Goal: Complete application form

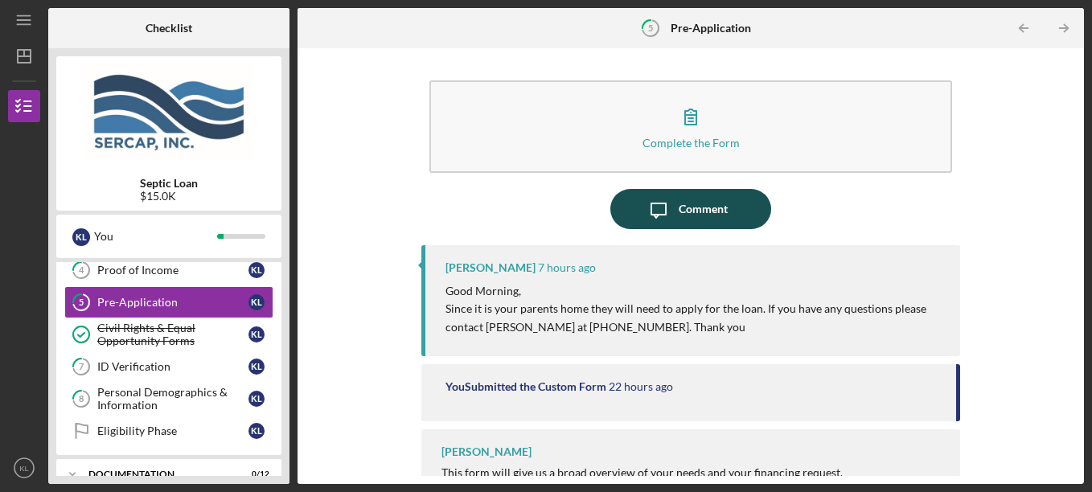
click at [683, 202] on div "Comment" at bounding box center [702, 209] width 49 height 40
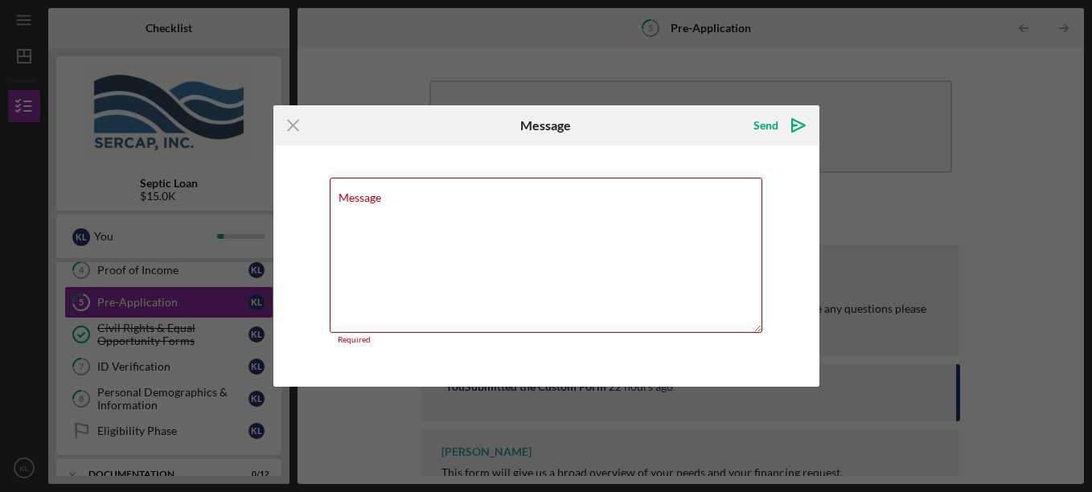
drag, startPoint x: 285, startPoint y: 124, endPoint x: 301, endPoint y: 129, distance: 17.0
click at [286, 124] on icon "Icon/Menu Close" at bounding box center [293, 125] width 40 height 40
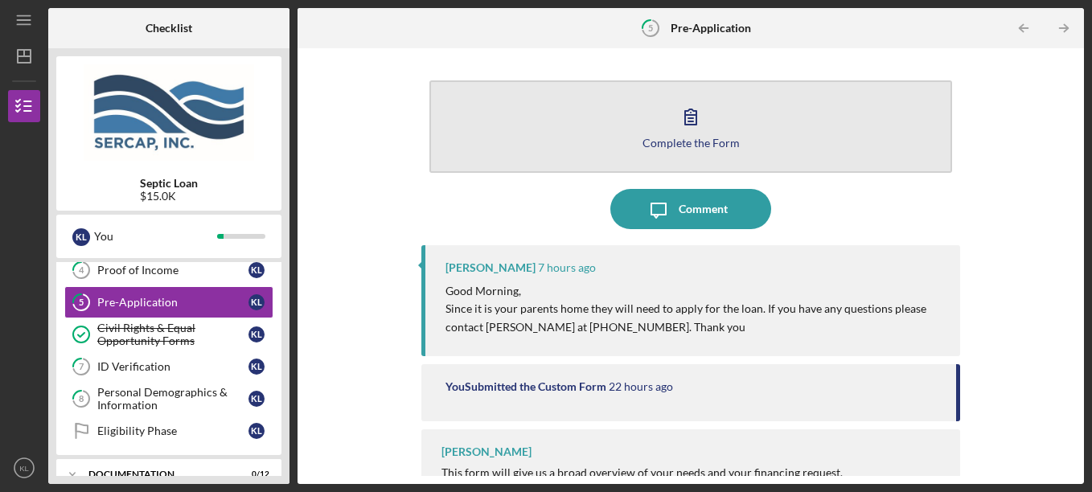
click at [681, 133] on icon "button" at bounding box center [690, 116] width 40 height 40
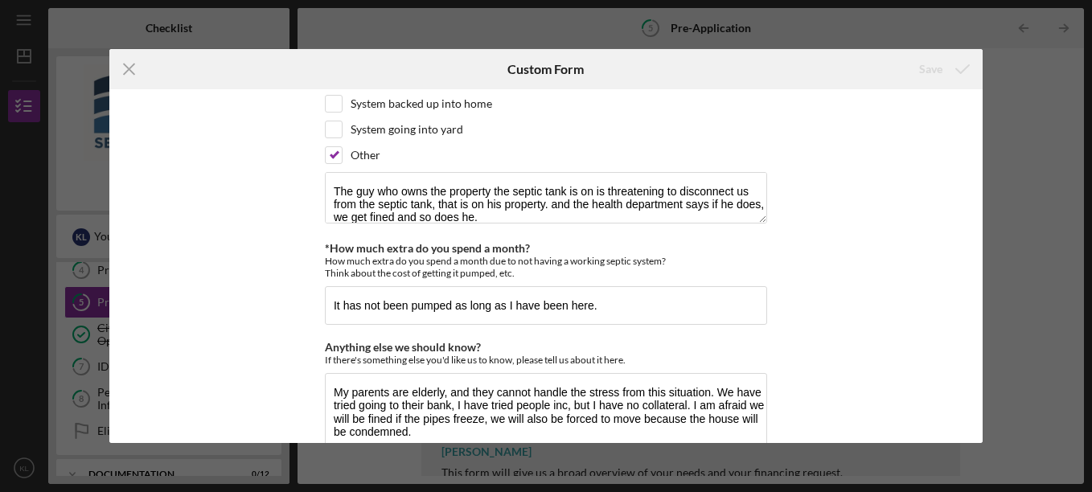
scroll to position [1520, 0]
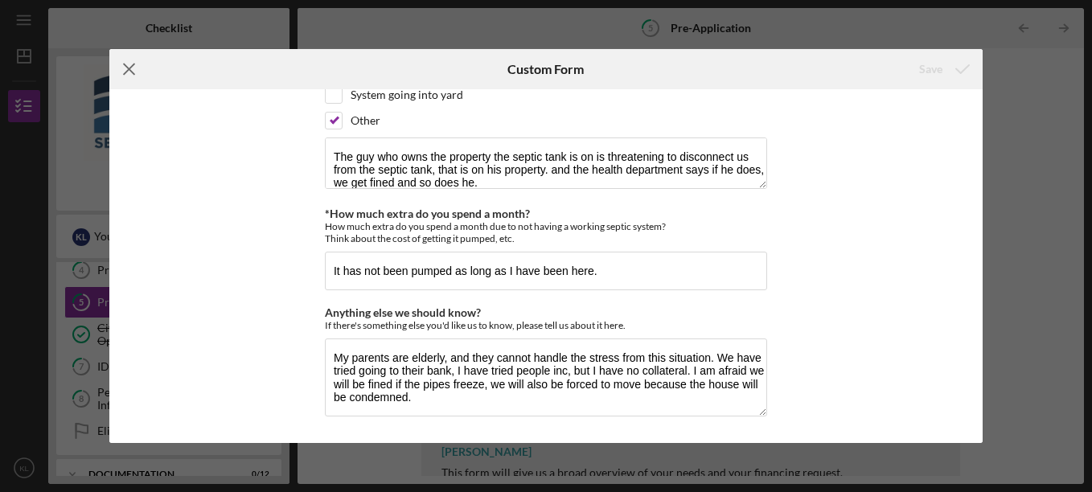
click at [129, 68] on icon "Icon/Menu Close" at bounding box center [129, 69] width 40 height 40
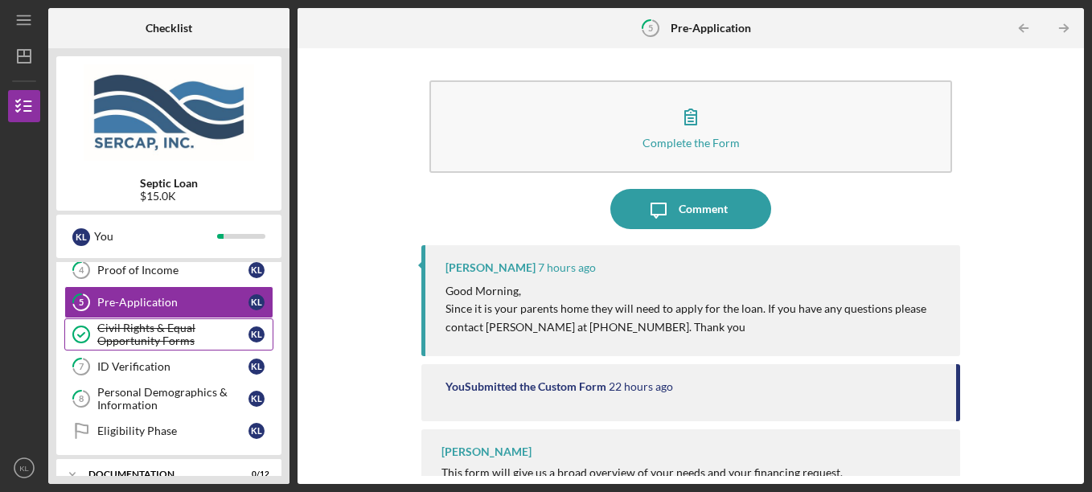
click at [142, 327] on div "Civil Rights & Equal Opportunity Forms" at bounding box center [172, 335] width 151 height 26
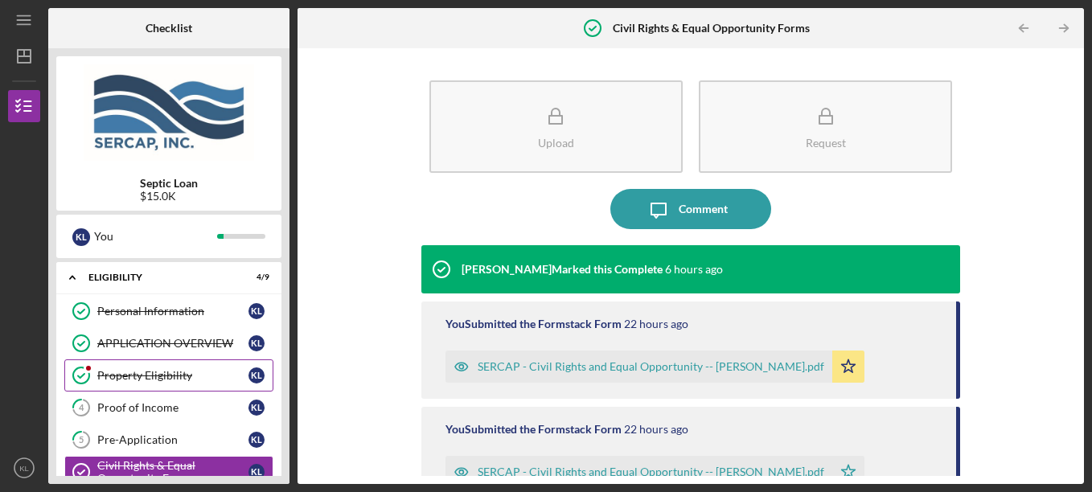
scroll to position [80, 0]
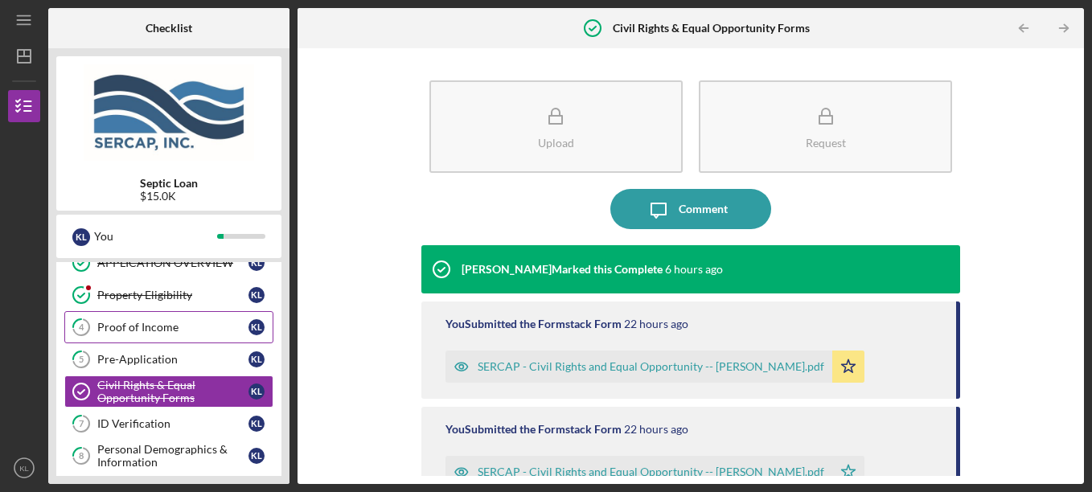
click at [158, 327] on div "Proof of Income" at bounding box center [172, 327] width 151 height 13
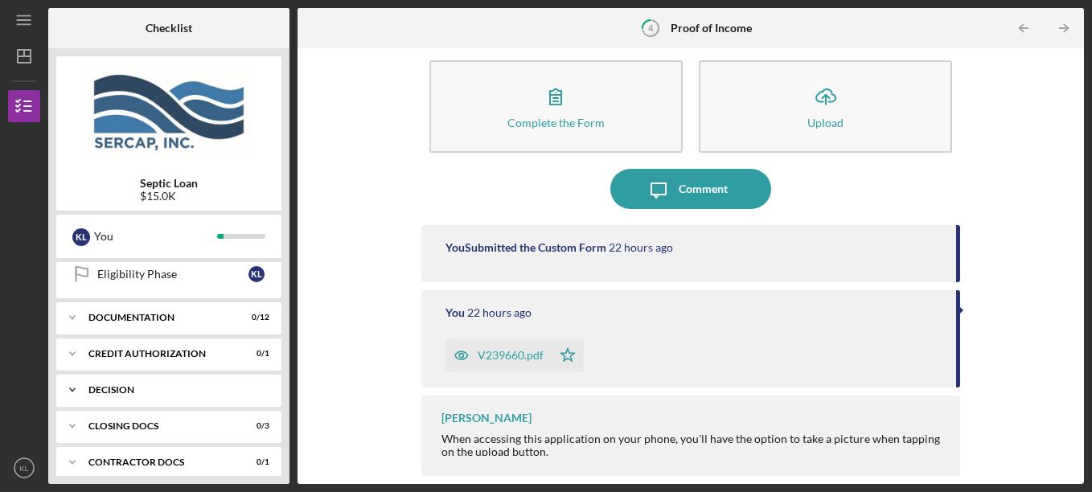
scroll to position [322, 0]
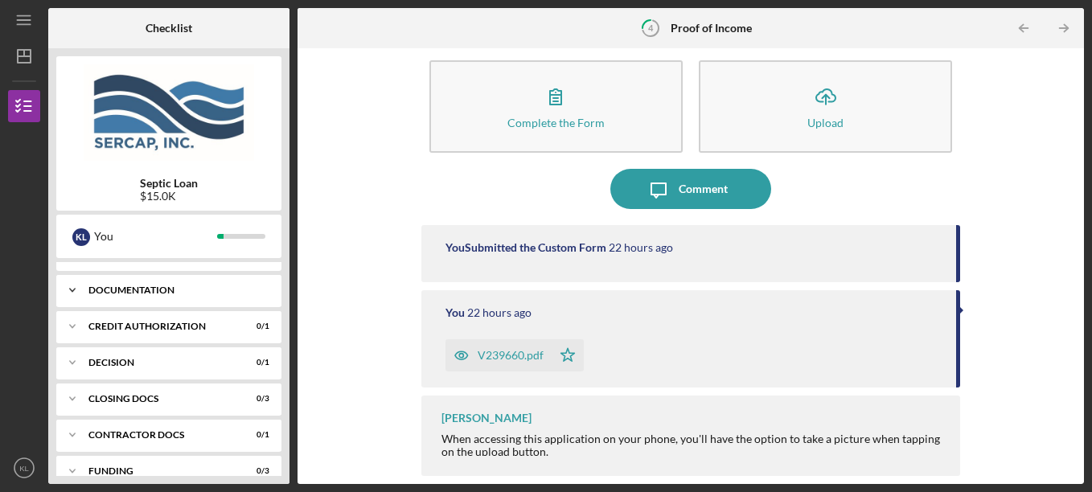
click at [68, 285] on icon "Icon/Expander" at bounding box center [72, 290] width 32 height 32
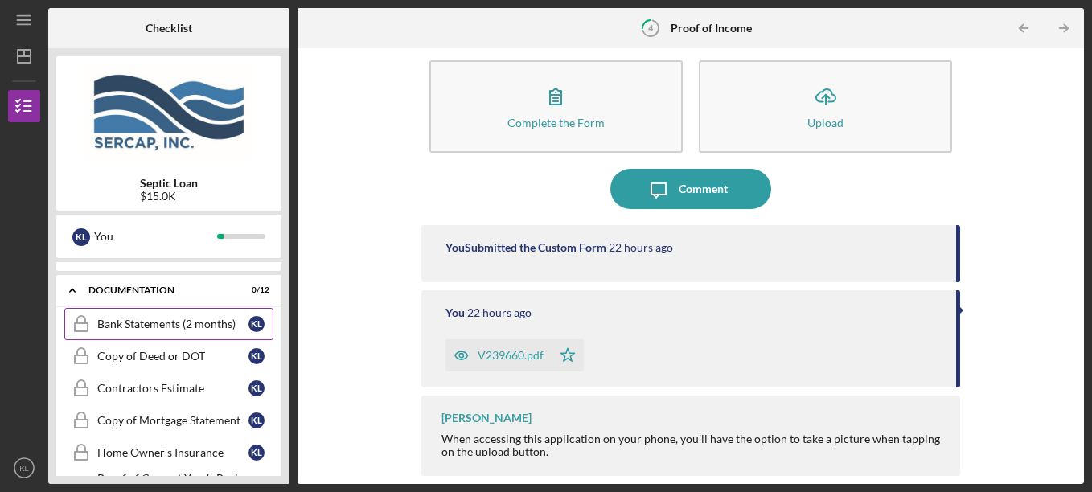
click at [170, 317] on div "Bank Statements (2 months)" at bounding box center [172, 323] width 151 height 13
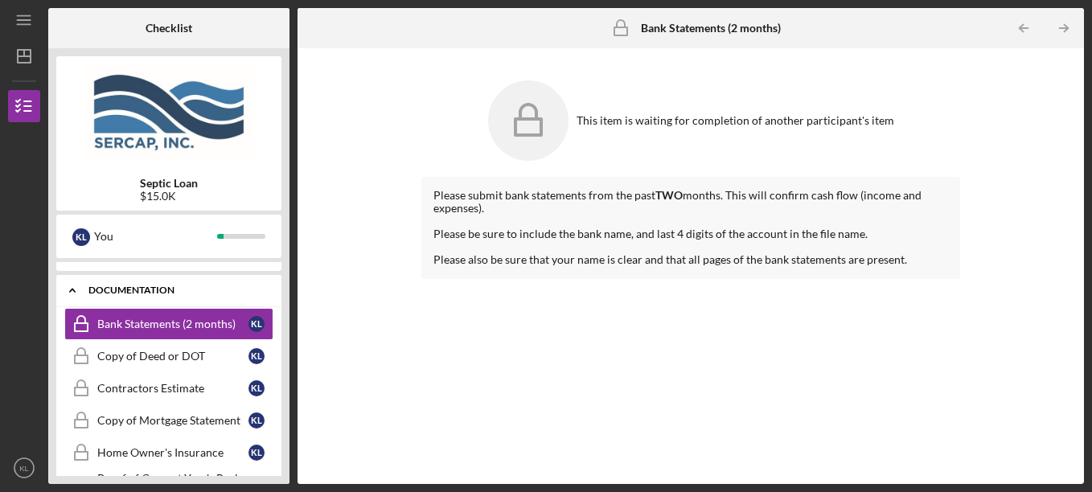
click at [69, 289] on icon "Icon/Expander" at bounding box center [72, 290] width 32 height 32
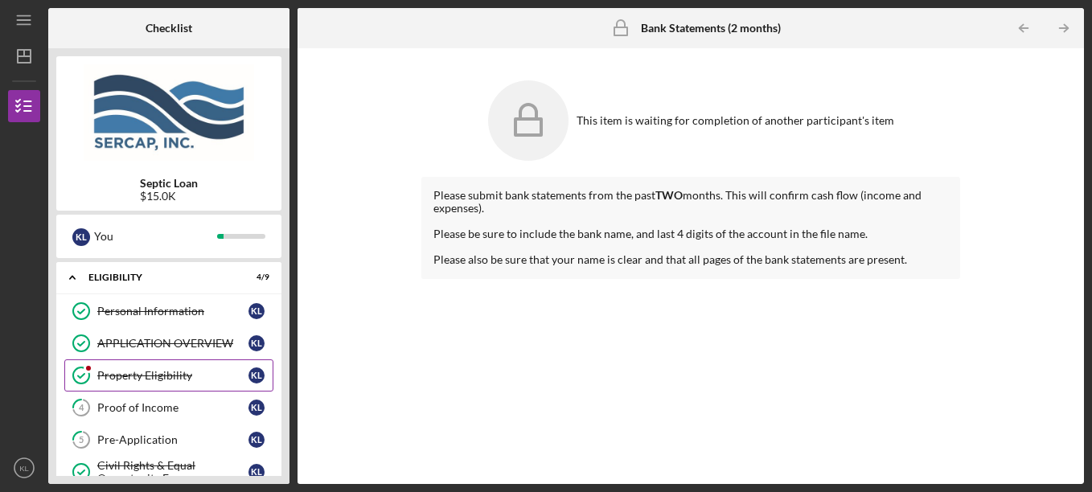
click at [164, 371] on div "Property Eligibility" at bounding box center [172, 375] width 151 height 13
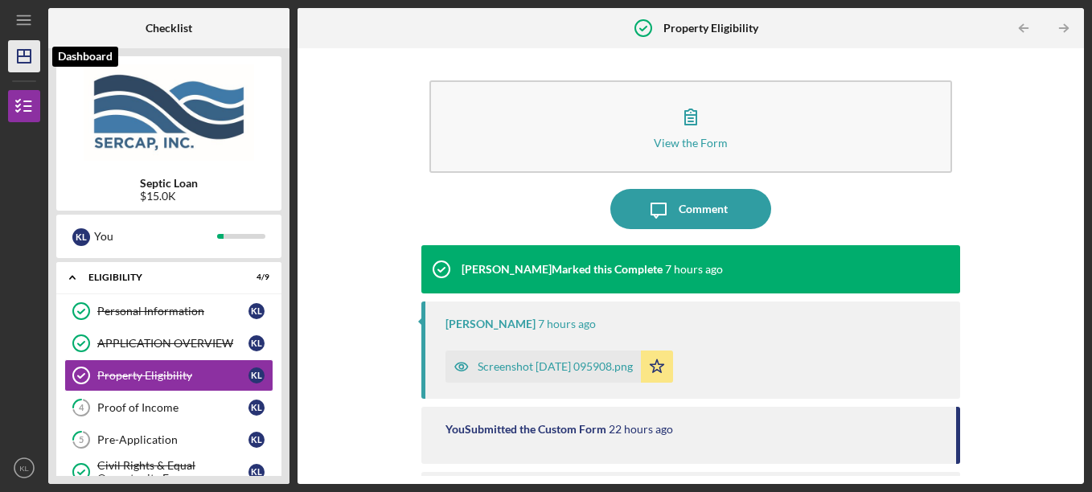
click at [31, 55] on polygon "button" at bounding box center [24, 56] width 13 height 13
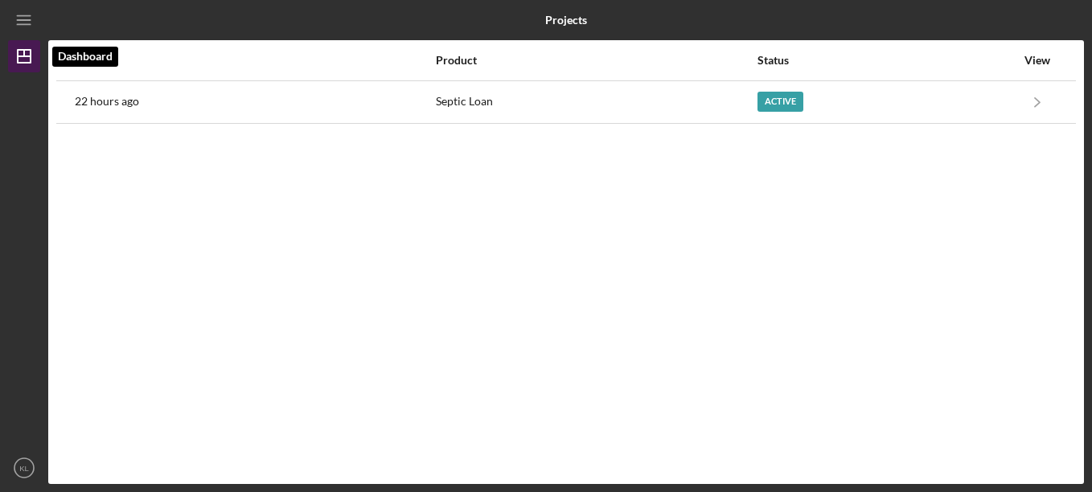
click at [24, 56] on line "button" at bounding box center [24, 53] width 0 height 6
click at [20, 20] on line "button" at bounding box center [23, 20] width 13 height 0
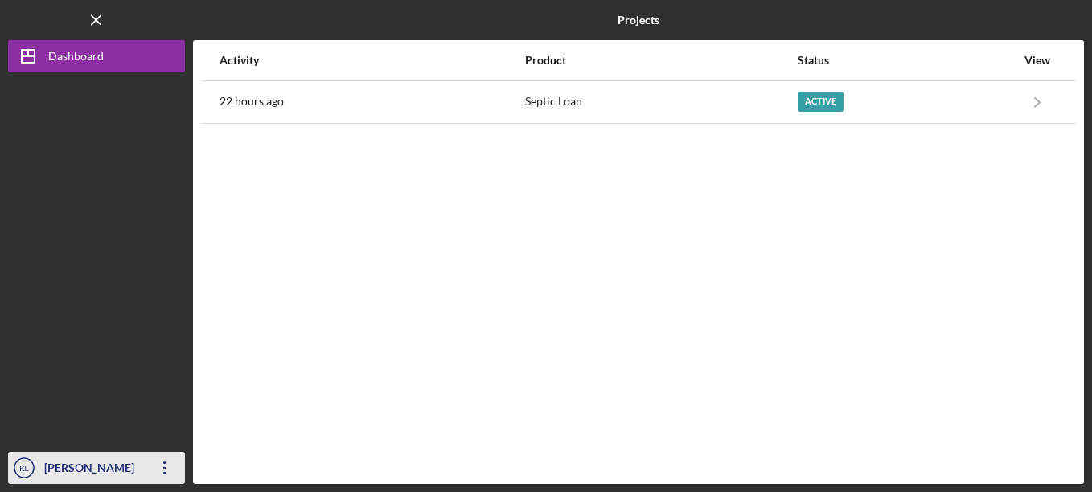
click at [82, 464] on div "[PERSON_NAME]" at bounding box center [92, 470] width 104 height 36
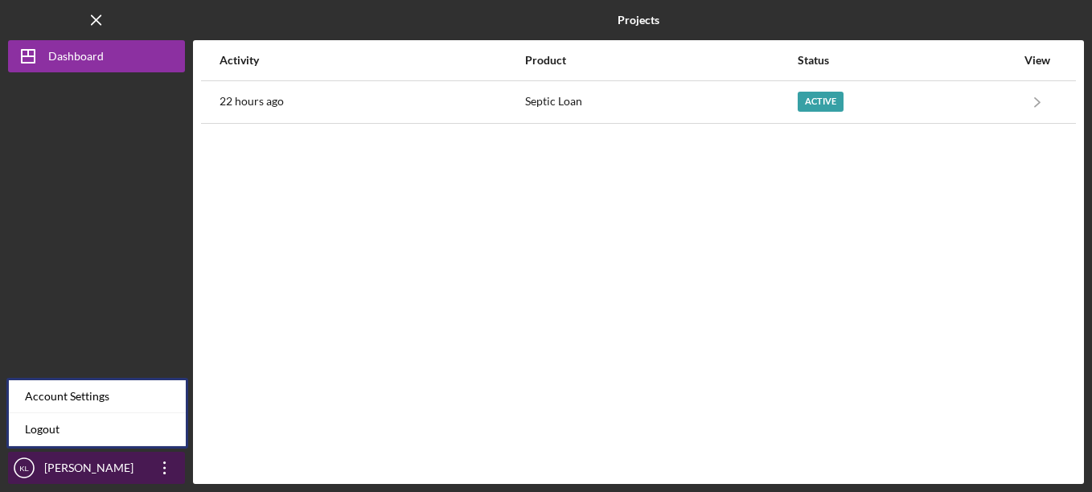
click at [155, 466] on icon "Icon/Overflow" at bounding box center [165, 468] width 40 height 40
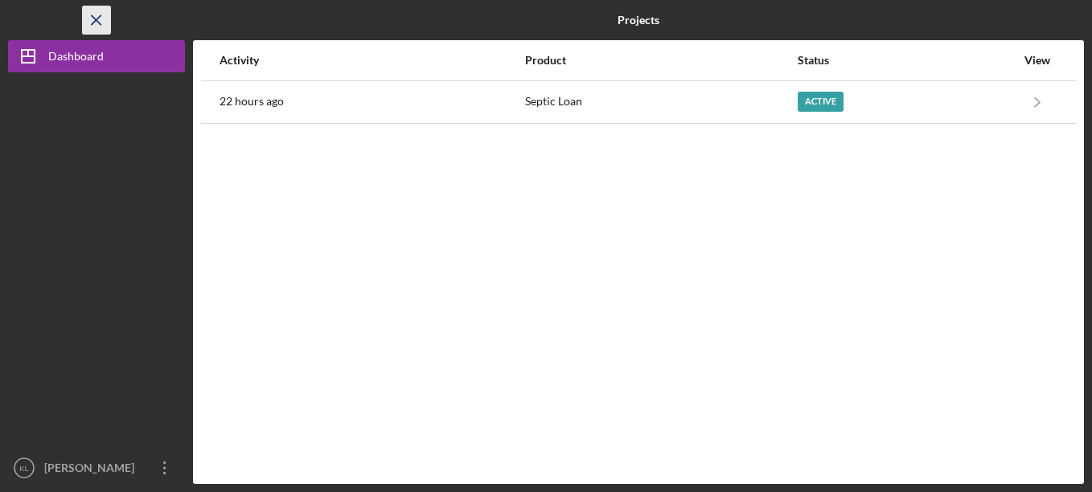
click at [101, 21] on icon "Icon/Menu Close" at bounding box center [97, 20] width 36 height 36
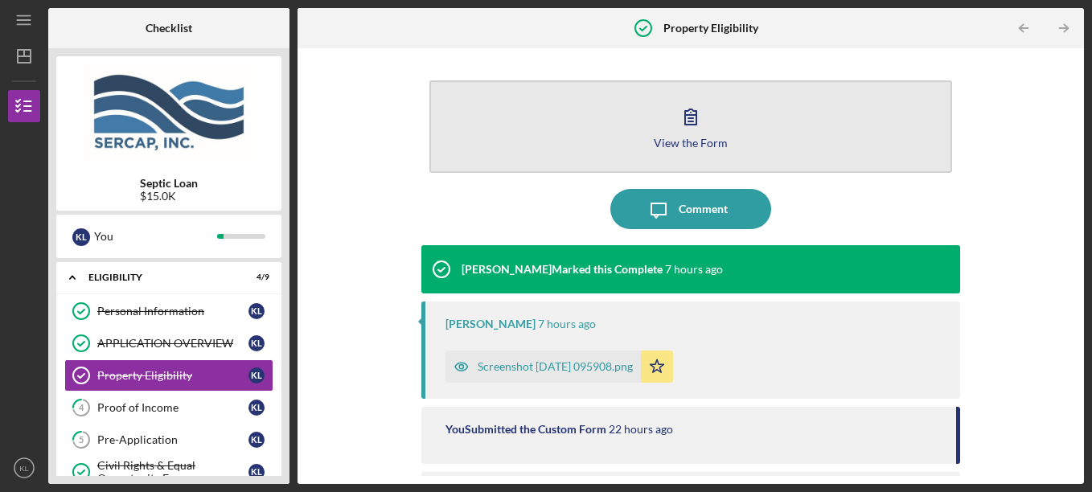
click at [683, 134] on icon "button" at bounding box center [690, 116] width 40 height 40
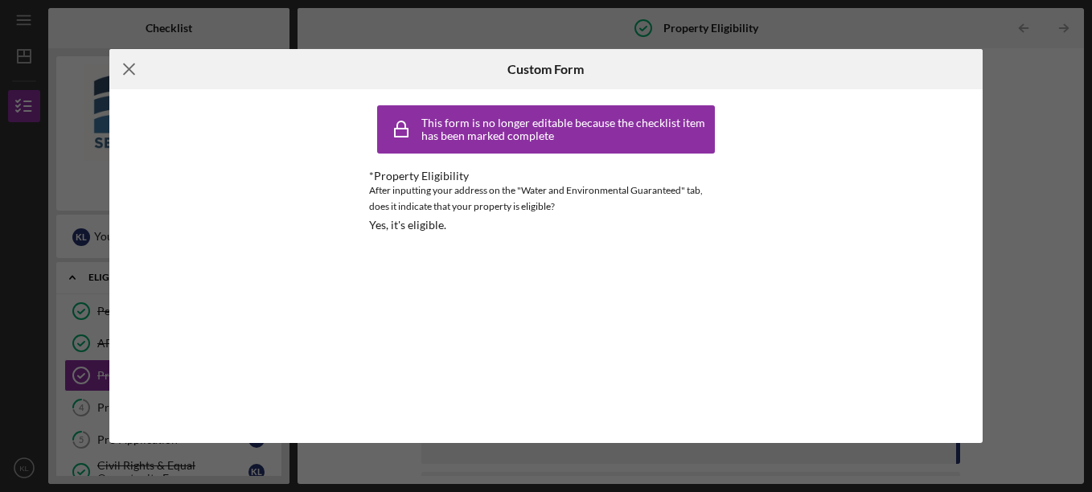
click at [129, 68] on icon "Icon/Menu Close" at bounding box center [129, 69] width 40 height 40
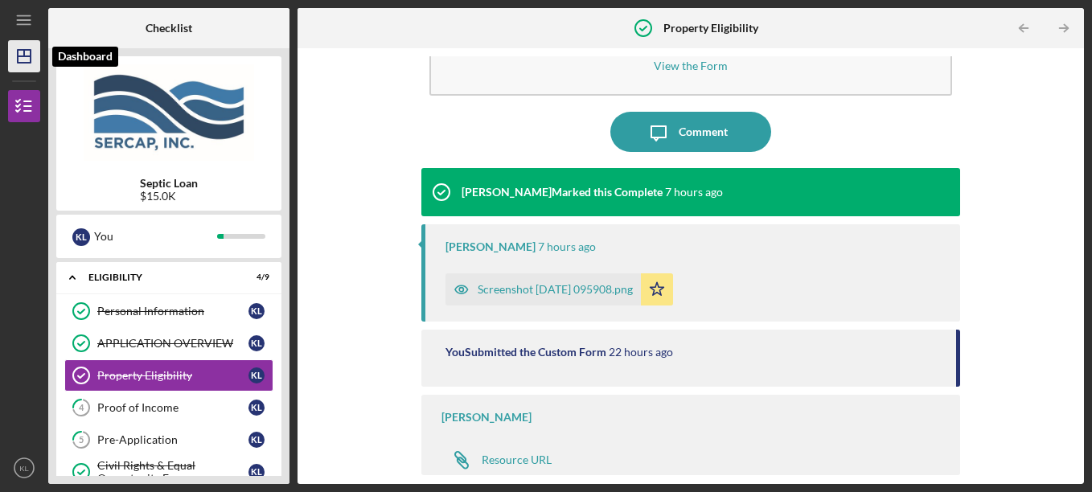
click at [24, 53] on line "button" at bounding box center [24, 53] width 0 height 6
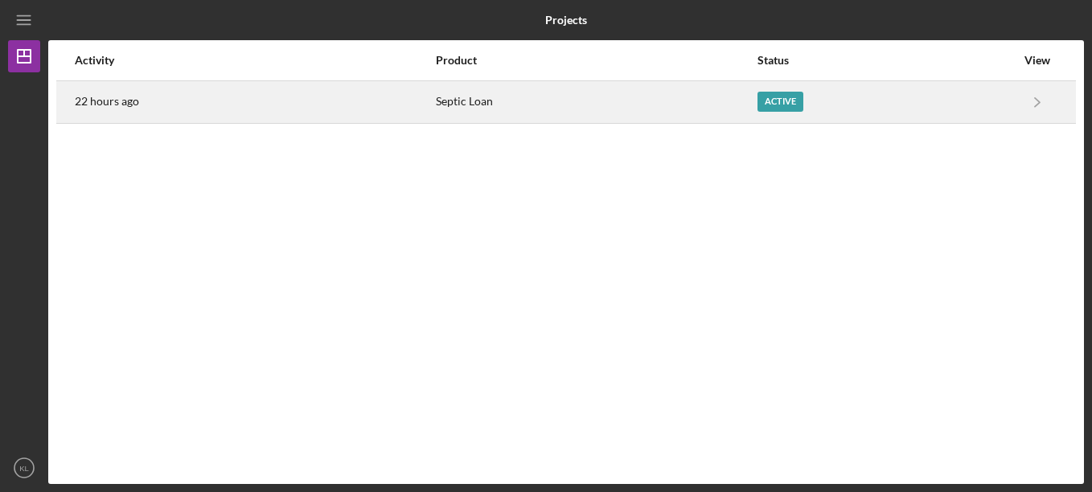
click at [777, 104] on div "Active" at bounding box center [780, 102] width 46 height 20
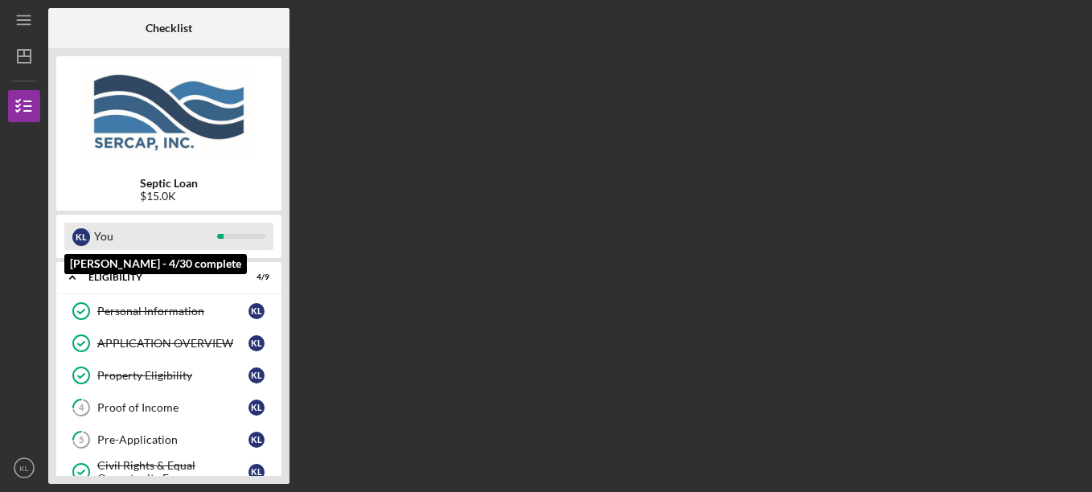
click at [198, 239] on div "You" at bounding box center [155, 236] width 123 height 27
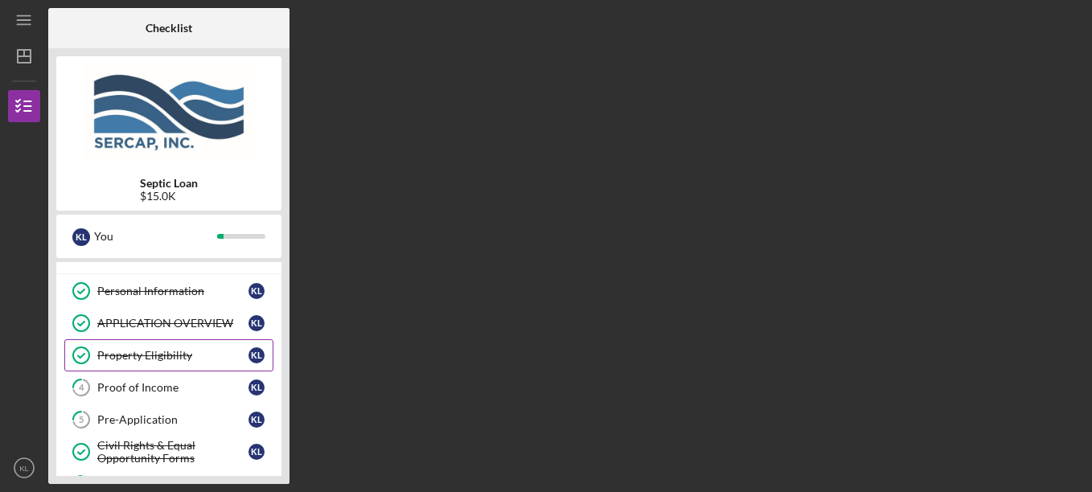
scroll to position [100, 0]
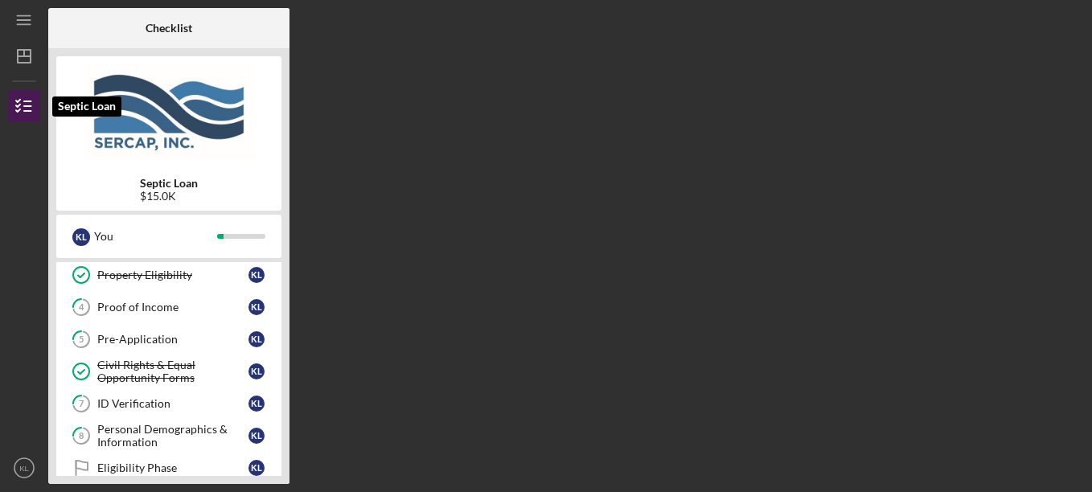
click at [20, 104] on polyline "button" at bounding box center [18, 105] width 4 height 2
click at [24, 460] on icon "KL" at bounding box center [24, 468] width 32 height 40
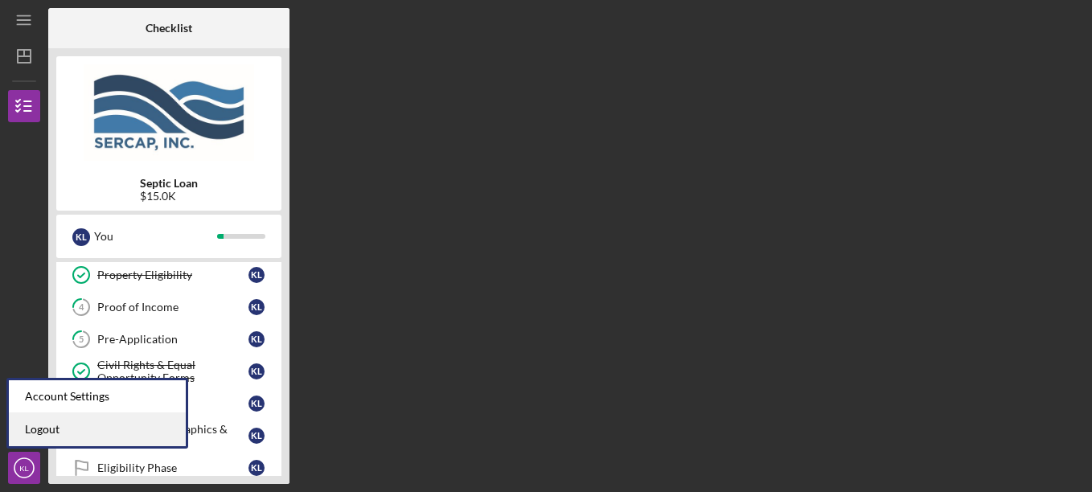
click at [48, 423] on link "Logout" at bounding box center [97, 429] width 177 height 33
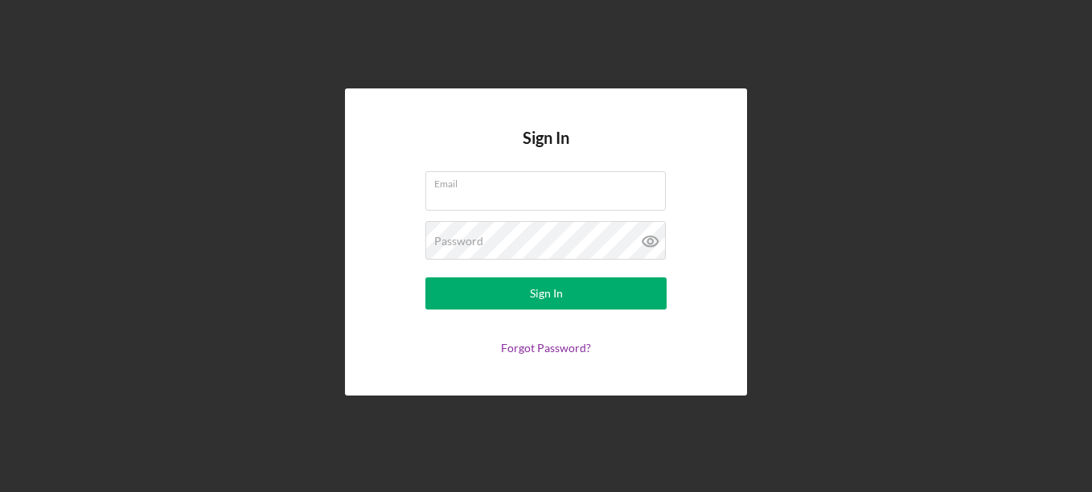
type input "kimlittle875@gmail.com"
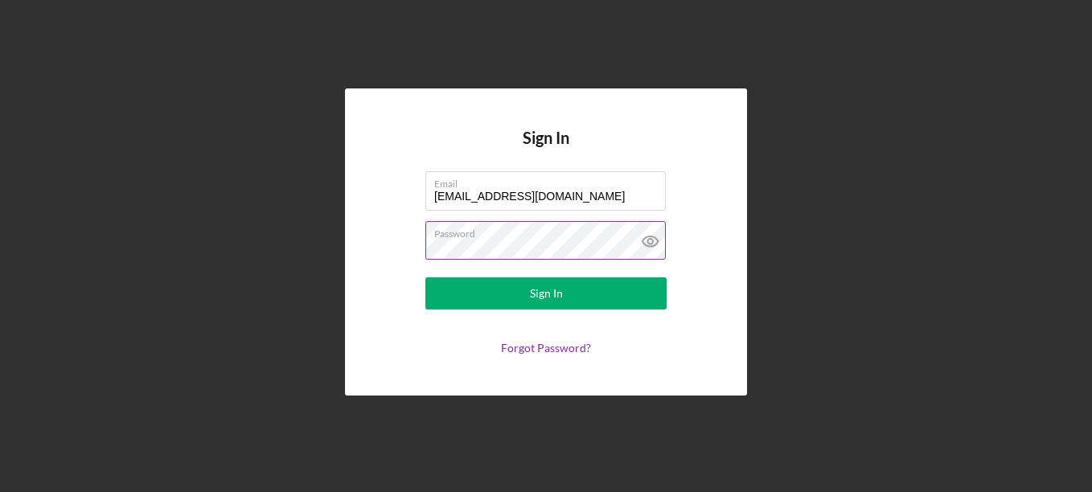
click at [492, 240] on label "Password" at bounding box center [549, 231] width 231 height 18
click at [526, 344] on link "Forgot Password?" at bounding box center [546, 348] width 90 height 14
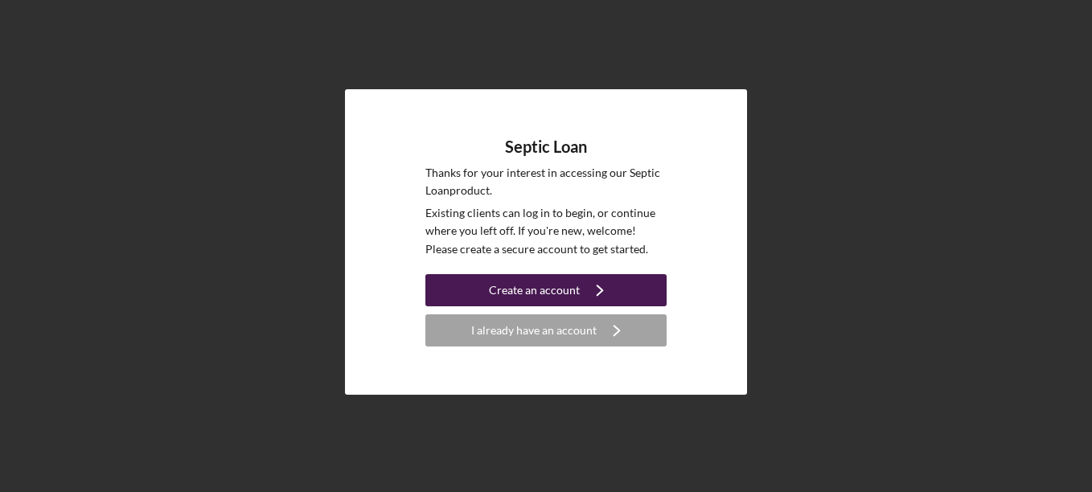
click at [551, 286] on div "Create an account" at bounding box center [534, 290] width 91 height 32
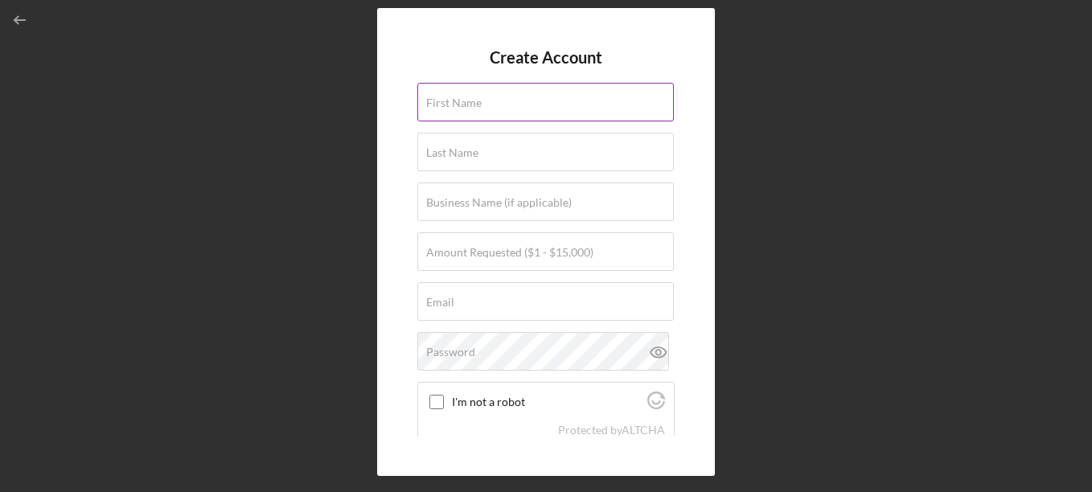
click at [469, 109] on label "First Name" at bounding box center [453, 102] width 55 height 13
click at [469, 109] on input "First Name" at bounding box center [545, 102] width 256 height 39
type input "Eugene"
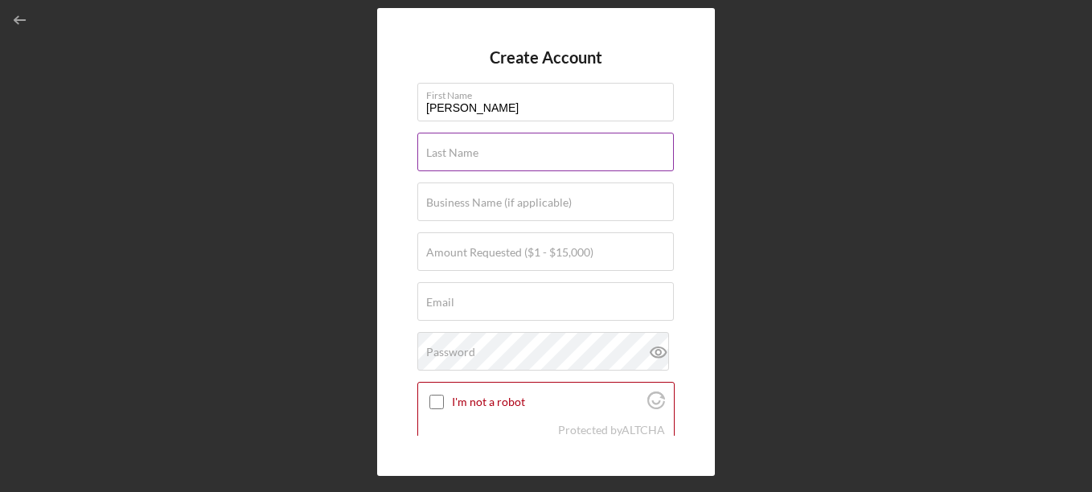
click at [457, 155] on label "Last Name" at bounding box center [452, 152] width 52 height 13
click at [457, 155] on input "Last Name" at bounding box center [545, 152] width 256 height 39
type input "McGlothlin"
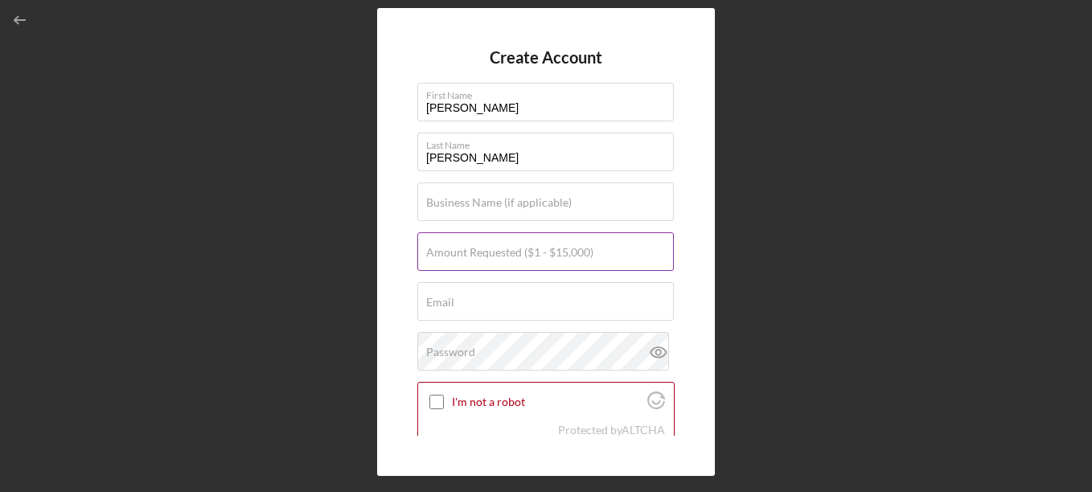
click at [455, 257] on label "Amount Requested ($1 - $15,000)" at bounding box center [509, 252] width 167 height 13
click at [455, 257] on input "Amount Requested ($1 - $15,000)" at bounding box center [545, 251] width 256 height 39
type input "$15,000"
type input "kimlittle875@gmail.com"
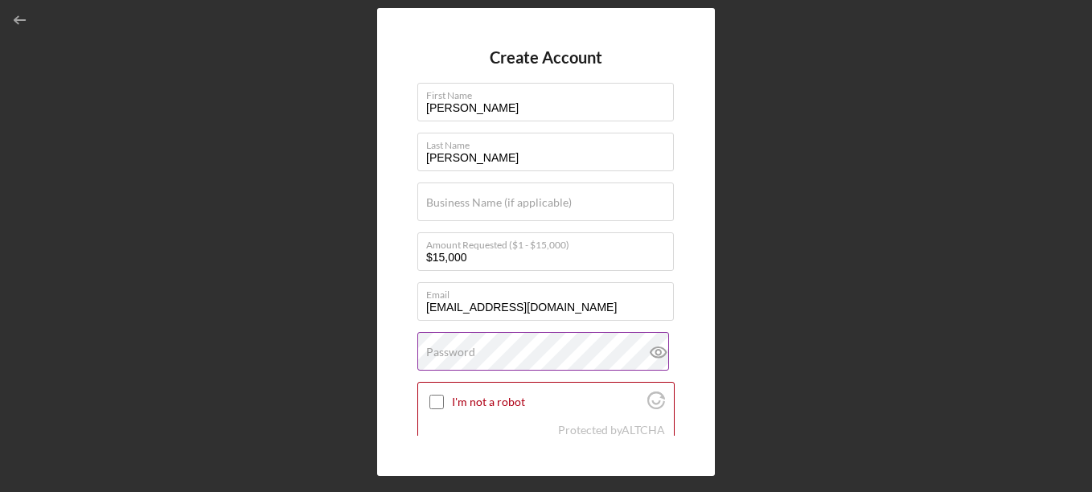
click at [466, 356] on label "Password" at bounding box center [450, 352] width 49 height 13
click at [650, 350] on icon at bounding box center [657, 352] width 15 height 10
click at [435, 398] on input "I'm not a robot" at bounding box center [436, 402] width 14 height 14
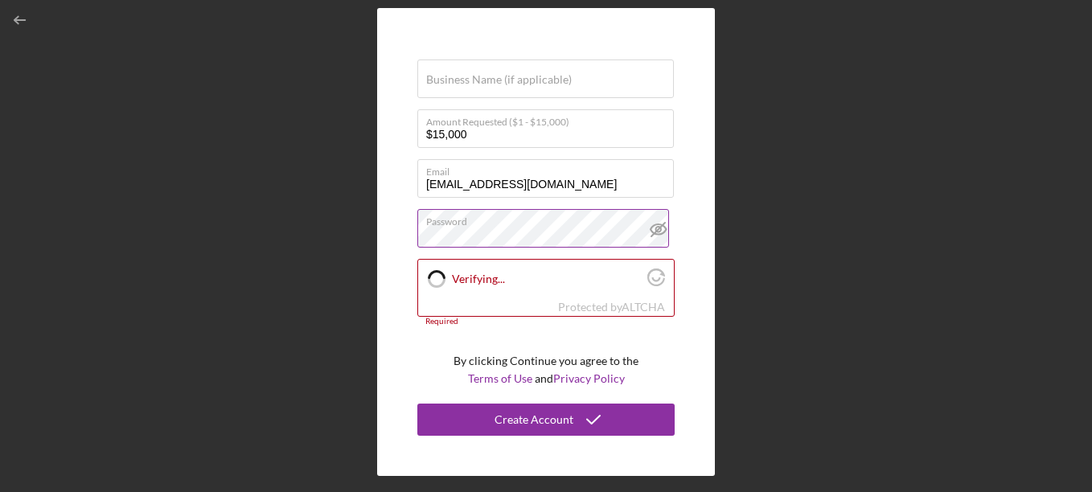
checkbox input "true"
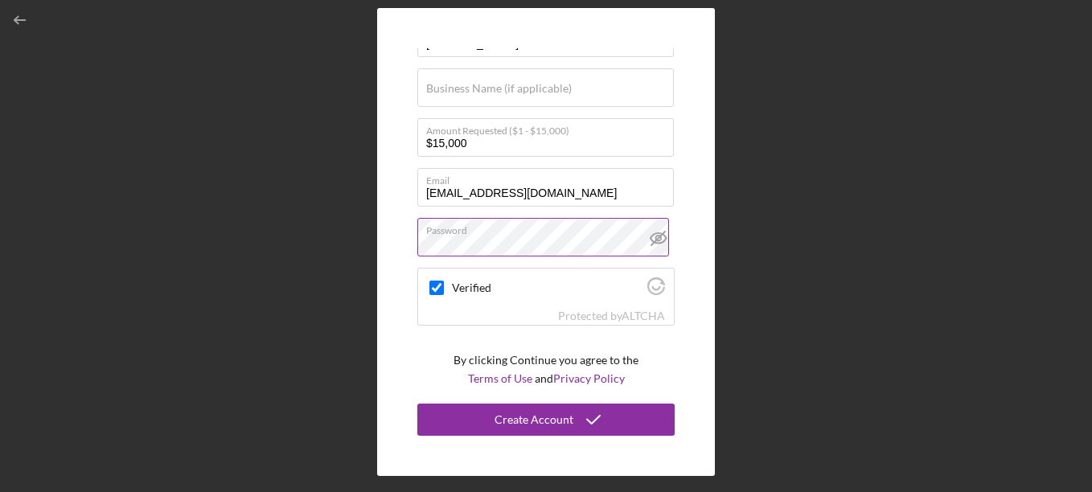
scroll to position [114, 0]
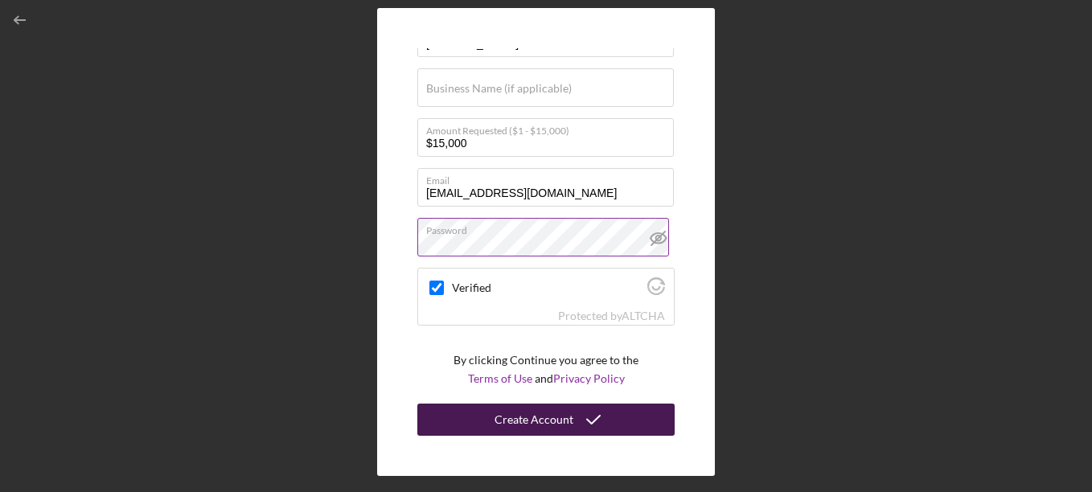
click at [583, 421] on icon "submit" at bounding box center [593, 419] width 40 height 40
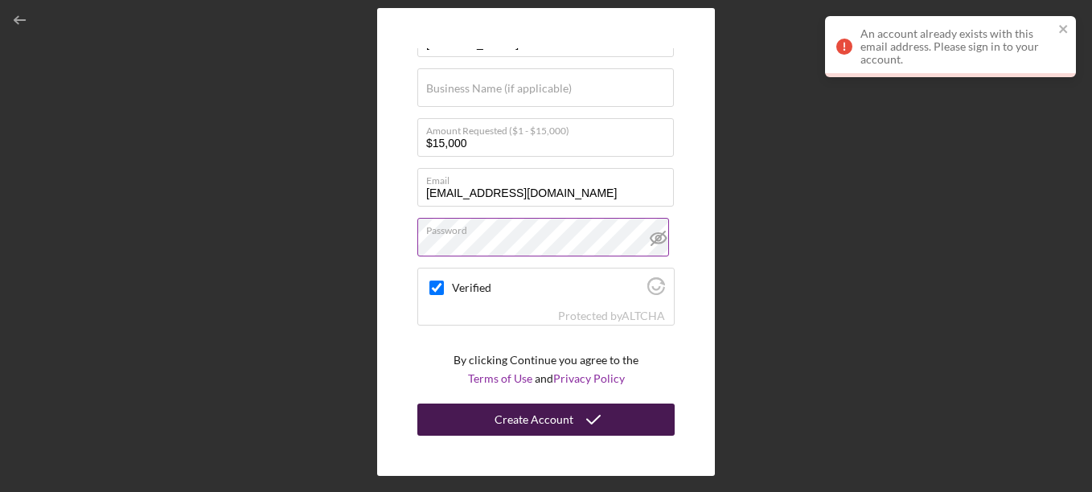
click at [555, 412] on div "Create Account" at bounding box center [533, 419] width 79 height 32
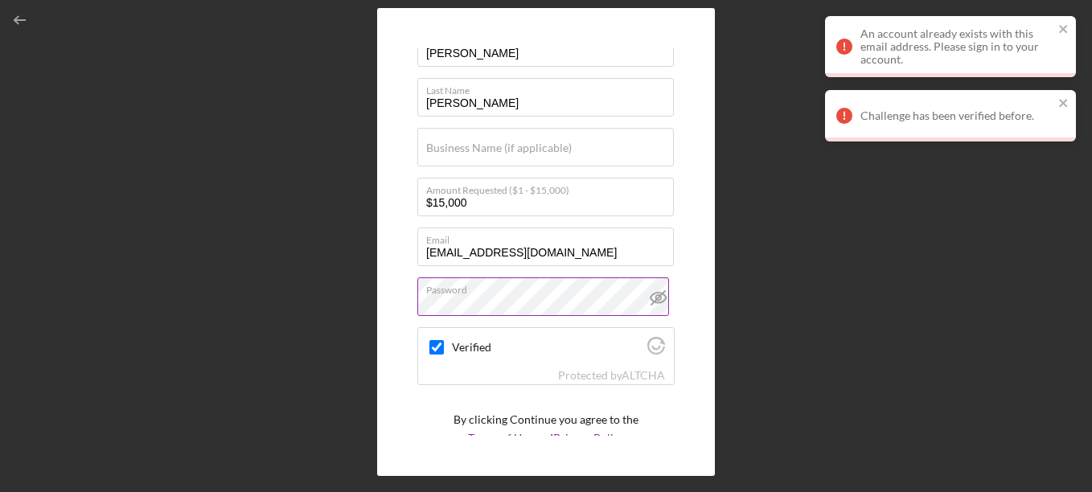
scroll to position [0, 0]
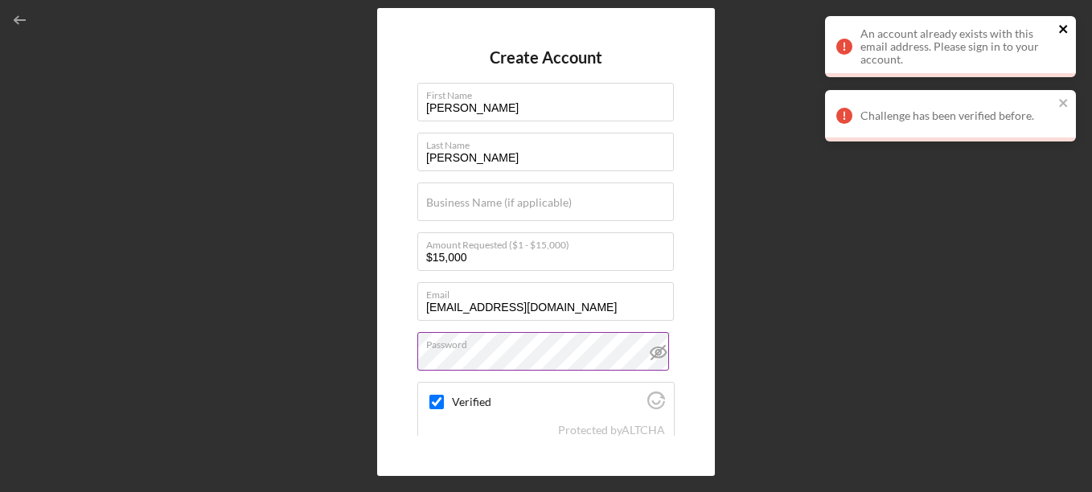
click at [1063, 30] on icon "close" at bounding box center [1063, 29] width 8 height 8
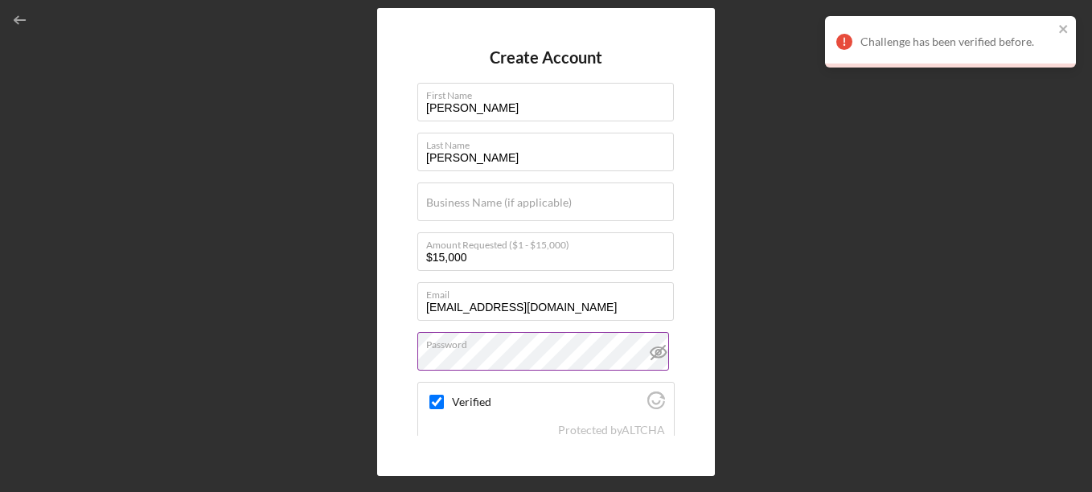
click at [1050, 103] on div "Create Account First Name Eugene Last Name McGlothlin Business Name (if applica…" at bounding box center [545, 242] width 1075 height 484
click at [1062, 26] on icon "close" at bounding box center [1063, 29] width 11 height 13
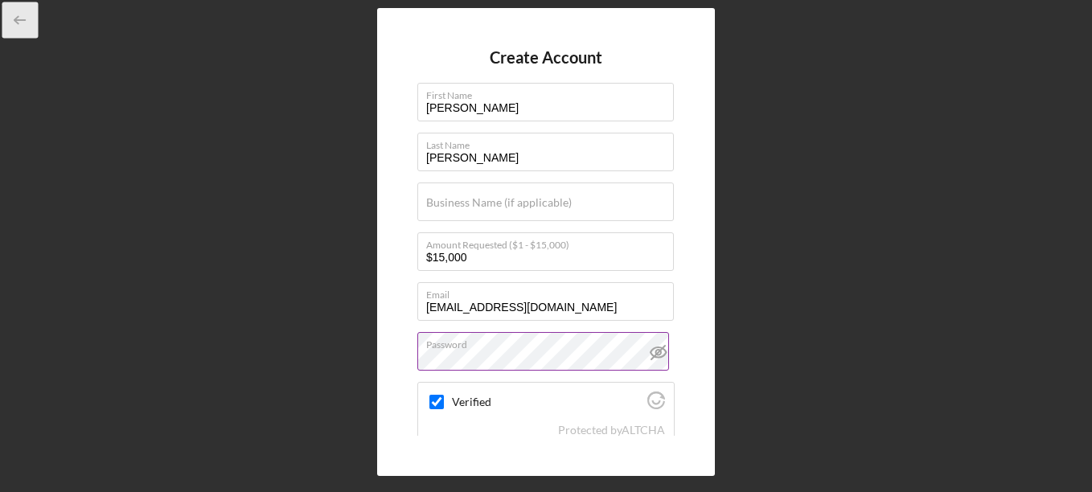
click at [19, 14] on icon "button" at bounding box center [20, 20] width 36 height 36
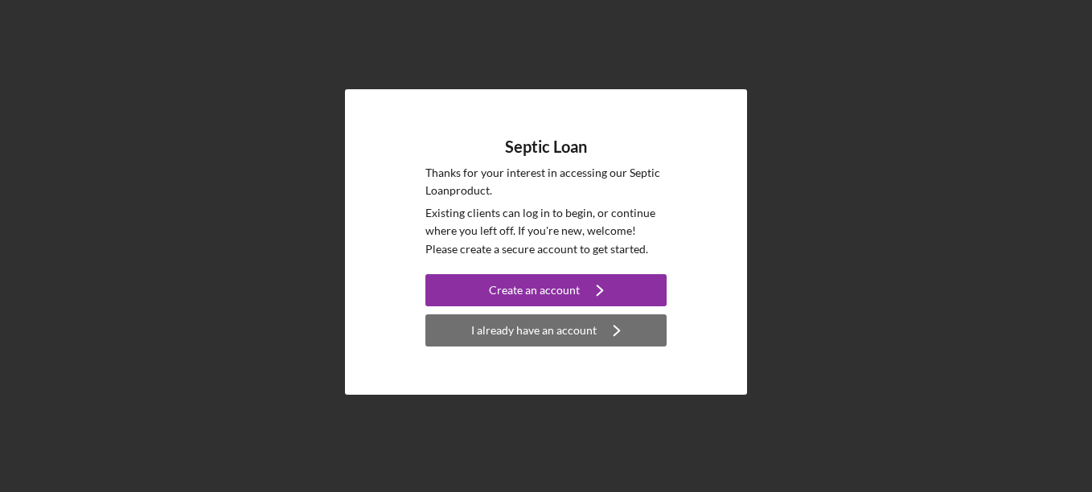
click at [569, 334] on div "I already have an account" at bounding box center [533, 330] width 125 height 32
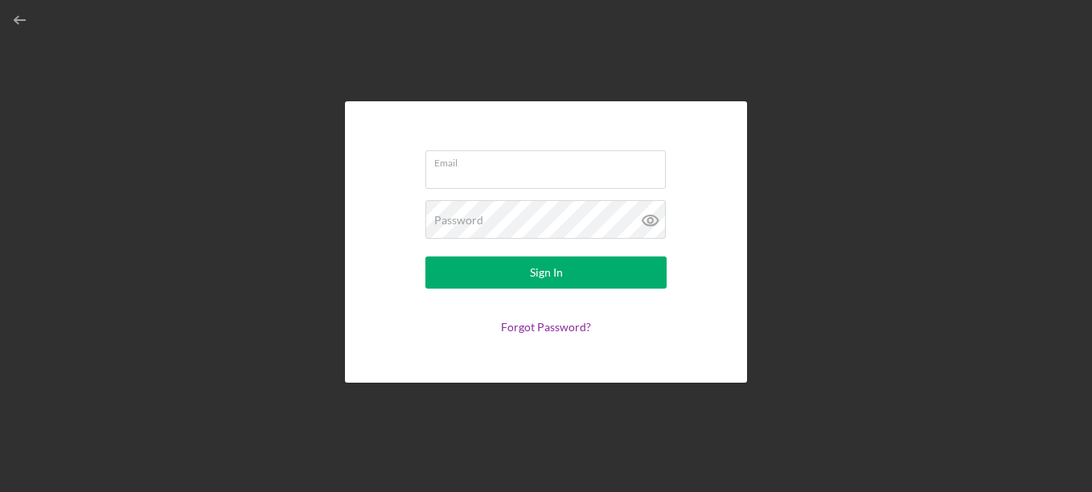
type input "kimlittle875@gmail.com"
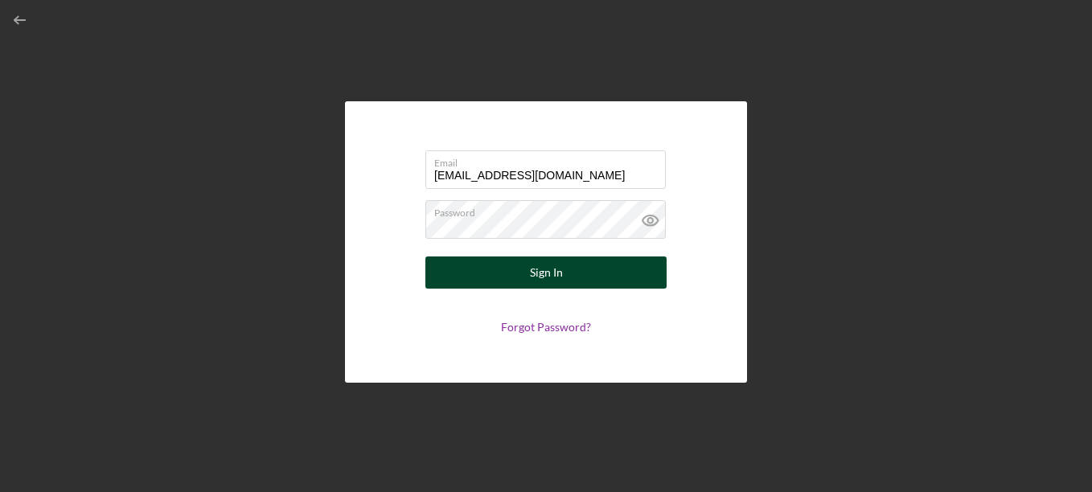
click at [509, 276] on button "Sign In" at bounding box center [545, 272] width 241 height 32
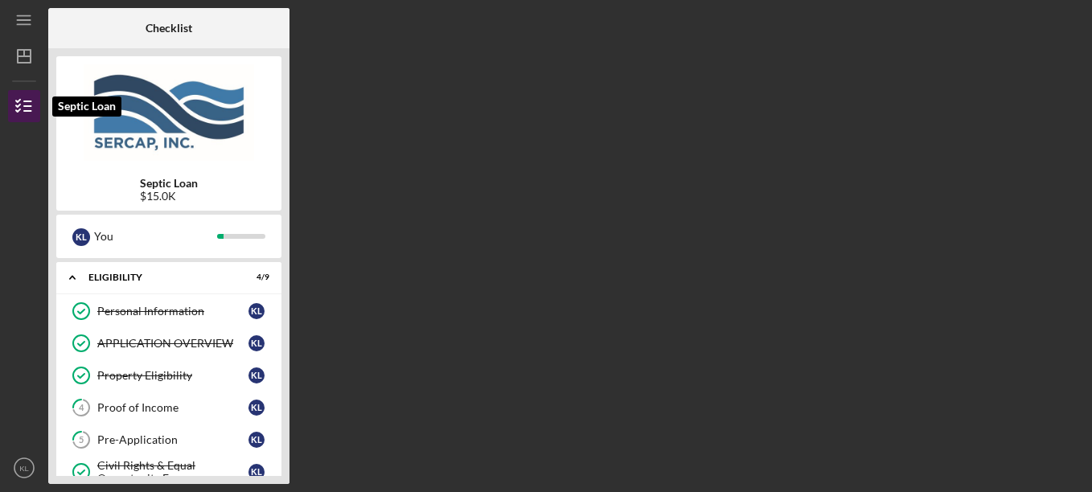
click at [18, 103] on icon "button" at bounding box center [24, 106] width 40 height 40
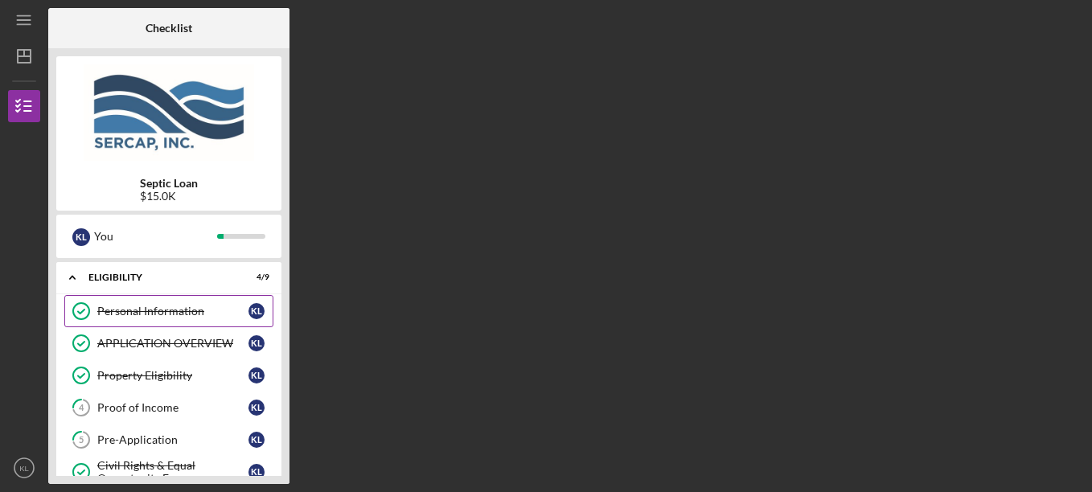
click at [186, 307] on div "Personal Information" at bounding box center [172, 311] width 151 height 13
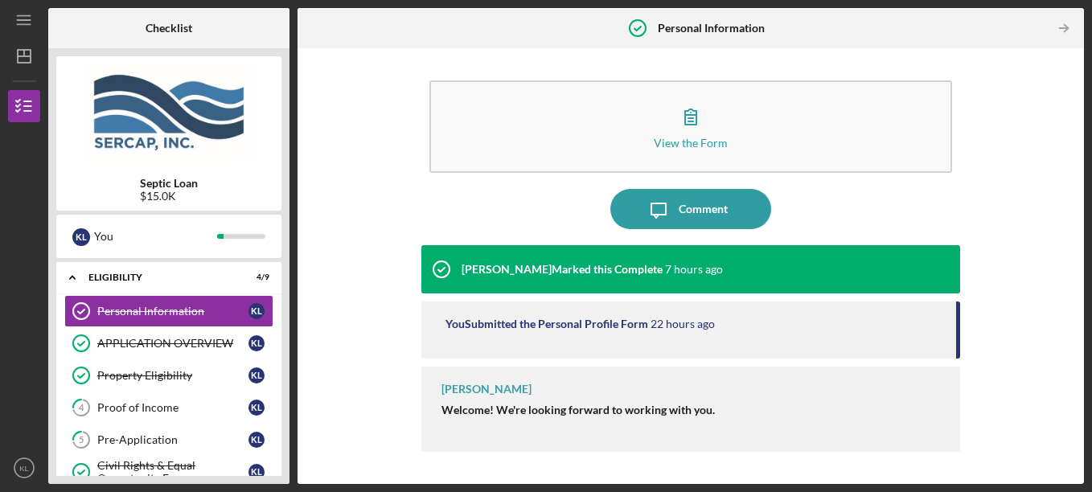
click at [582, 323] on div "You Submitted the Personal Profile Form" at bounding box center [546, 323] width 203 height 13
click at [559, 413] on strong "Welcome! We're looking forward to working with you." at bounding box center [577, 410] width 273 height 14
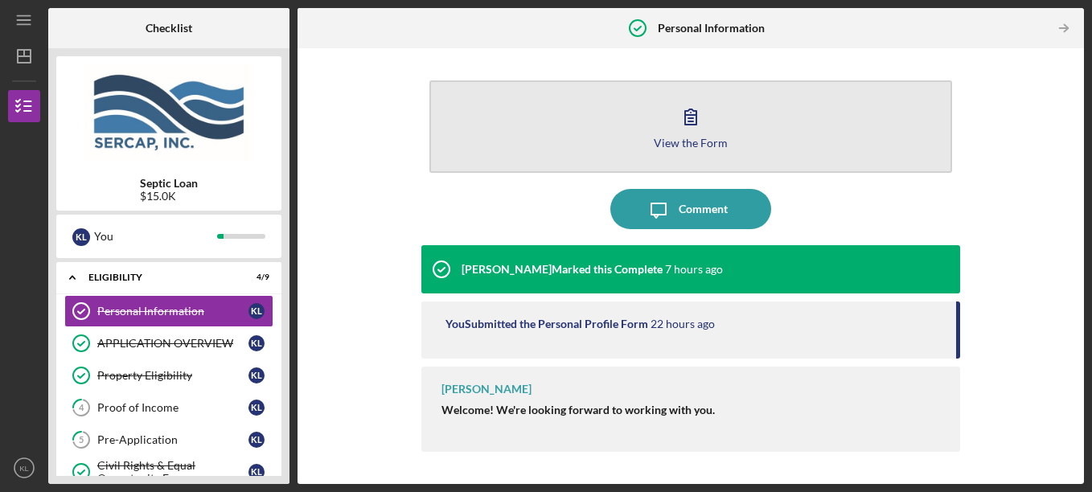
click at [686, 112] on icon "button" at bounding box center [690, 116] width 11 height 15
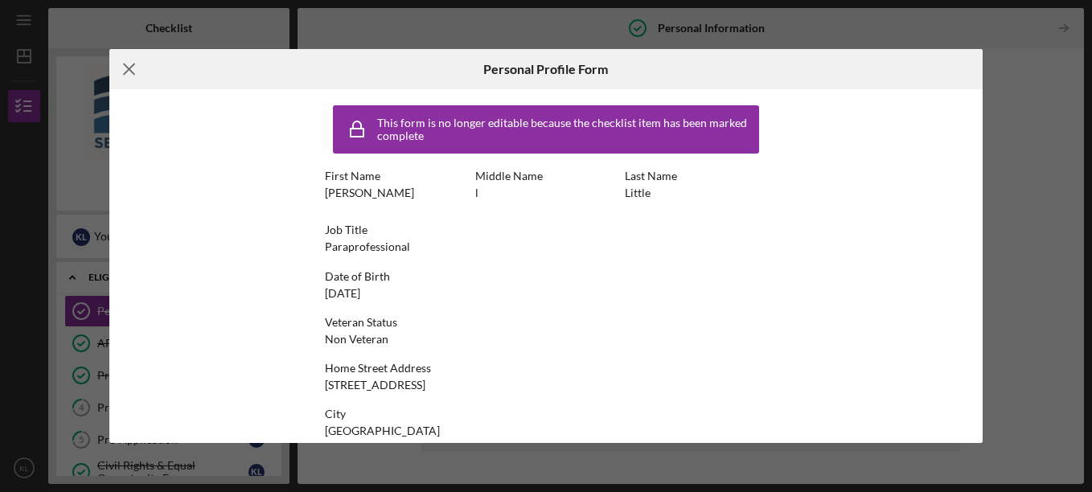
click at [131, 67] on line at bounding box center [129, 69] width 10 height 10
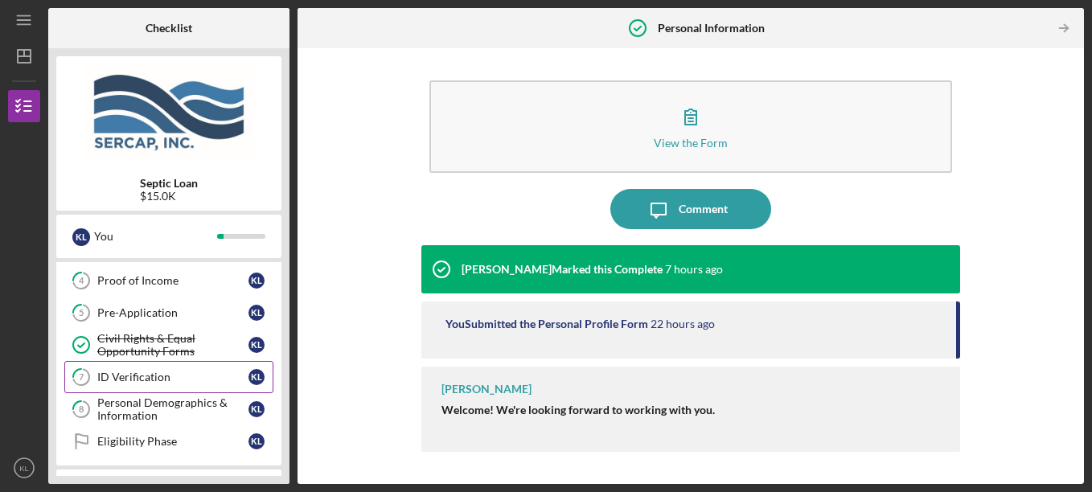
scroll to position [100, 0]
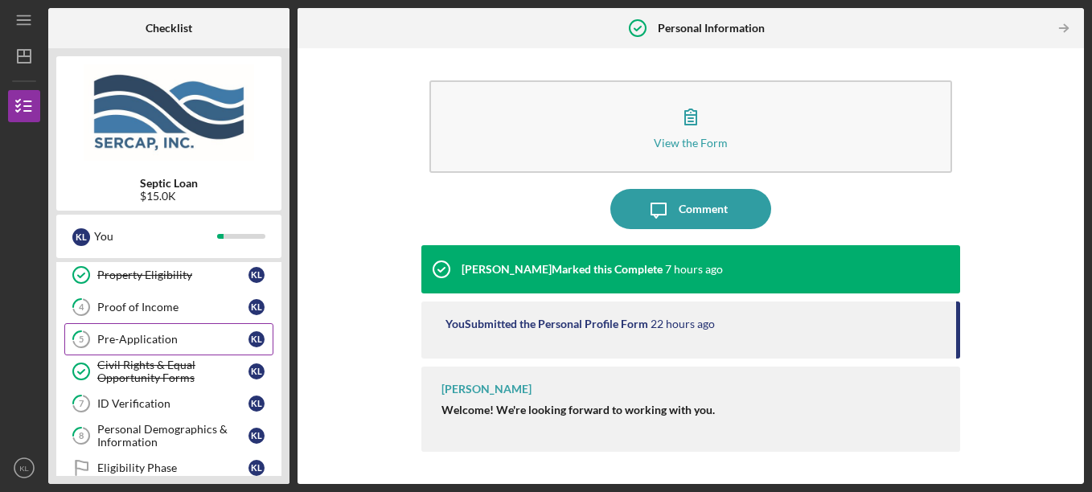
click at [140, 334] on div "Pre-Application" at bounding box center [172, 339] width 151 height 13
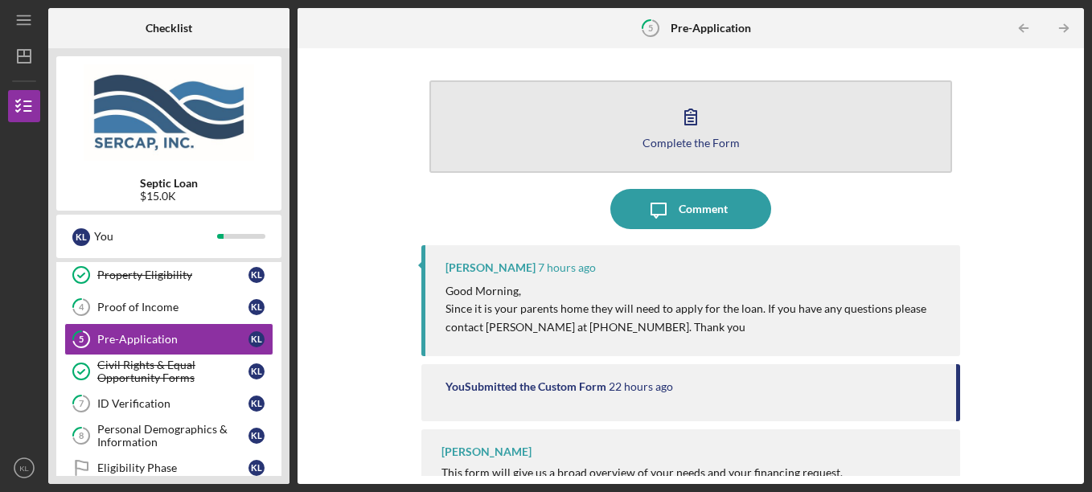
click at [694, 129] on icon "button" at bounding box center [690, 116] width 40 height 40
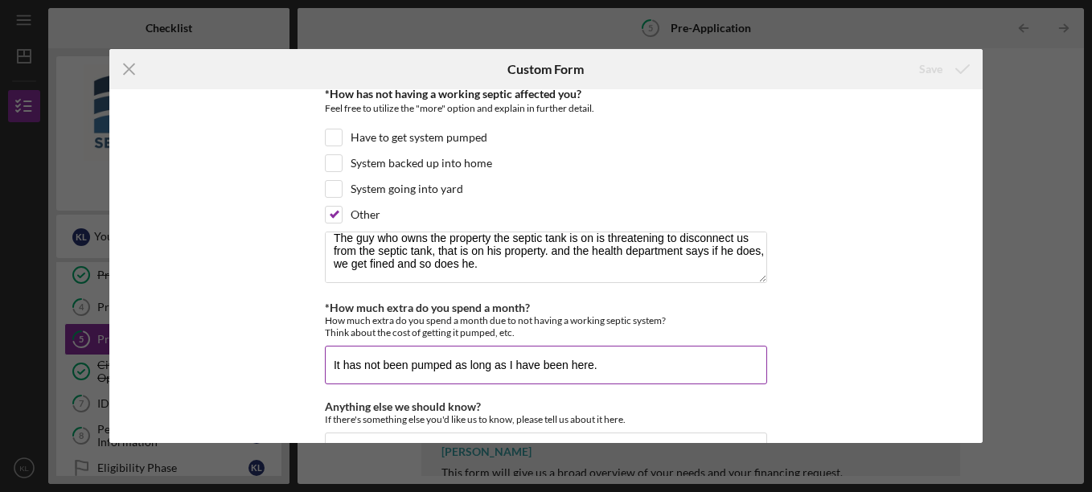
scroll to position [1520, 0]
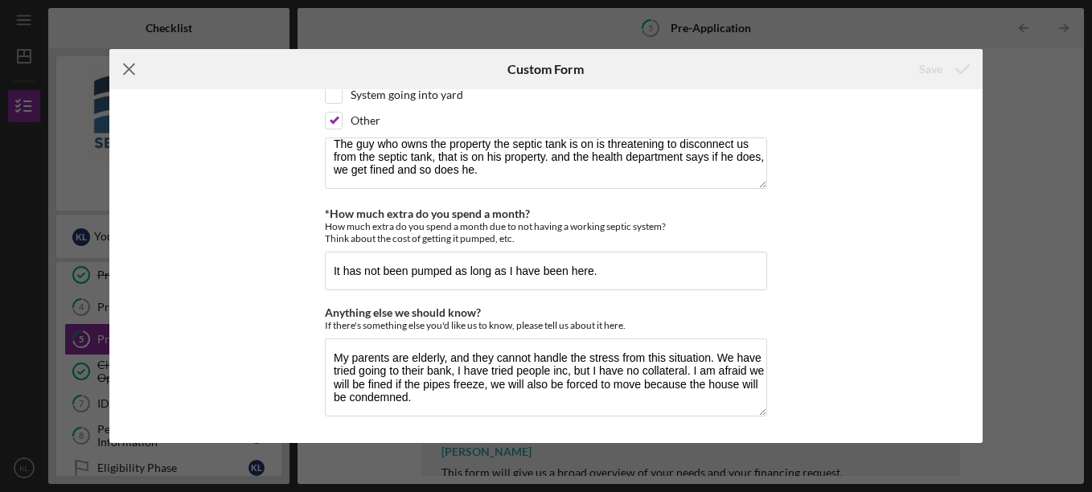
click at [134, 64] on line at bounding box center [129, 69] width 10 height 10
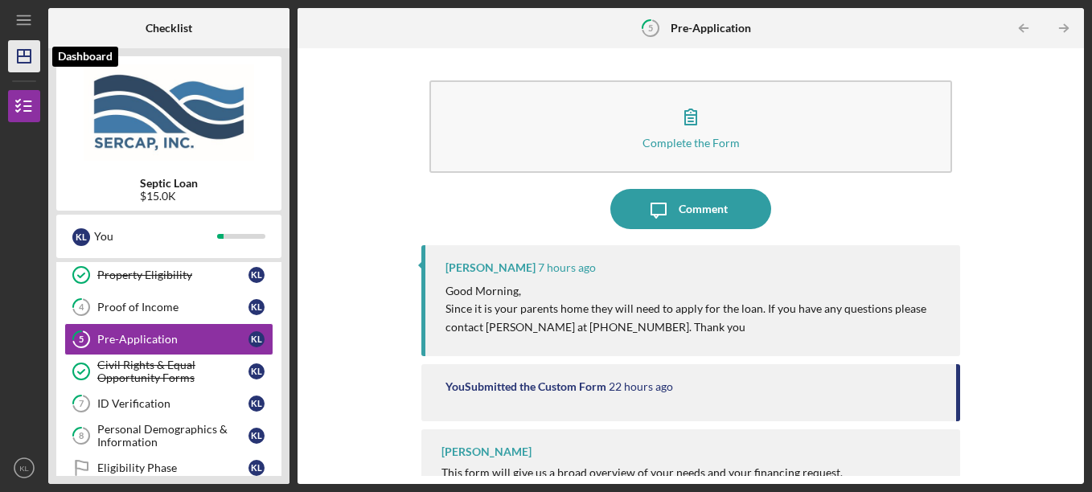
click at [24, 55] on line "button" at bounding box center [24, 53] width 0 height 6
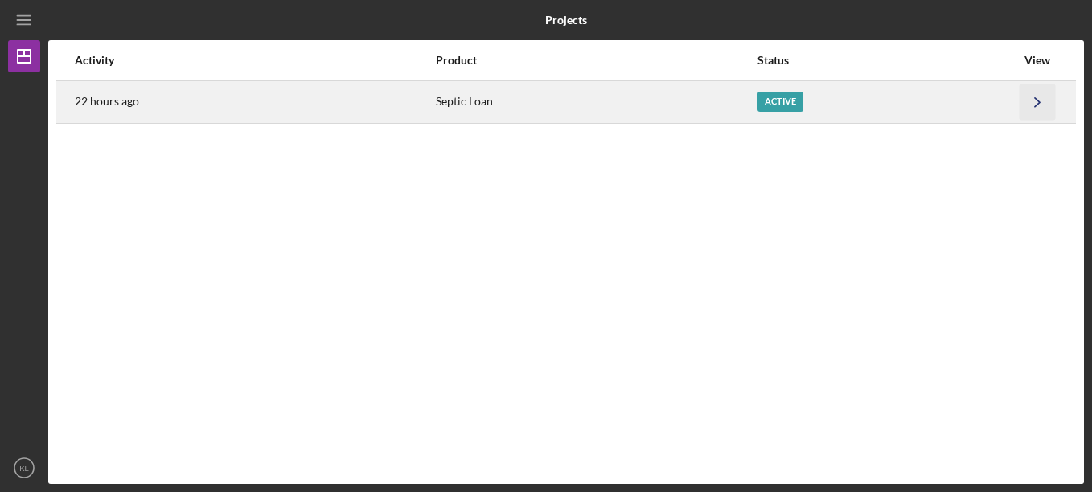
click at [1037, 107] on icon "Icon/Navigate" at bounding box center [1037, 102] width 36 height 36
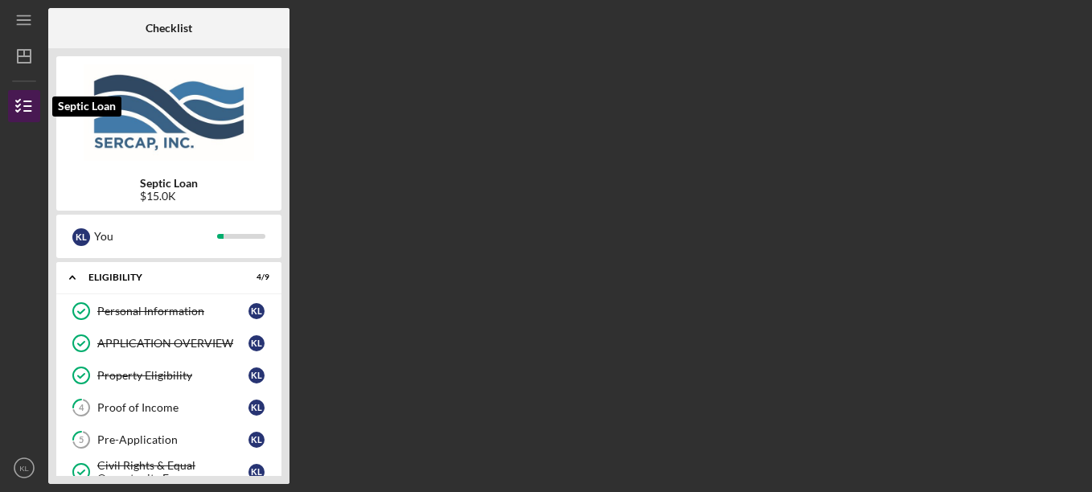
click at [28, 101] on line "button" at bounding box center [27, 101] width 7 height 0
click at [28, 19] on icon "Icon/Menu" at bounding box center [24, 20] width 36 height 36
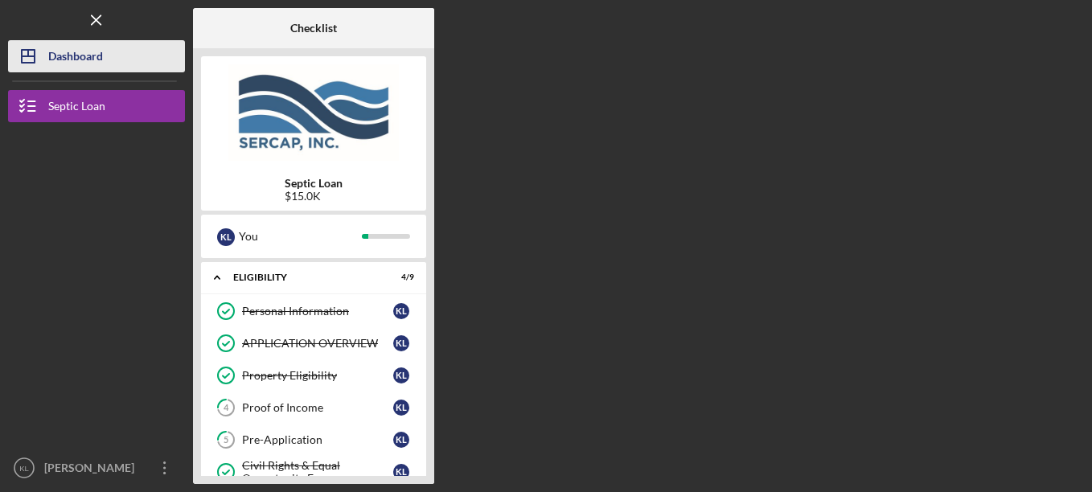
click at [83, 55] on div "Dashboard" at bounding box center [75, 58] width 55 height 36
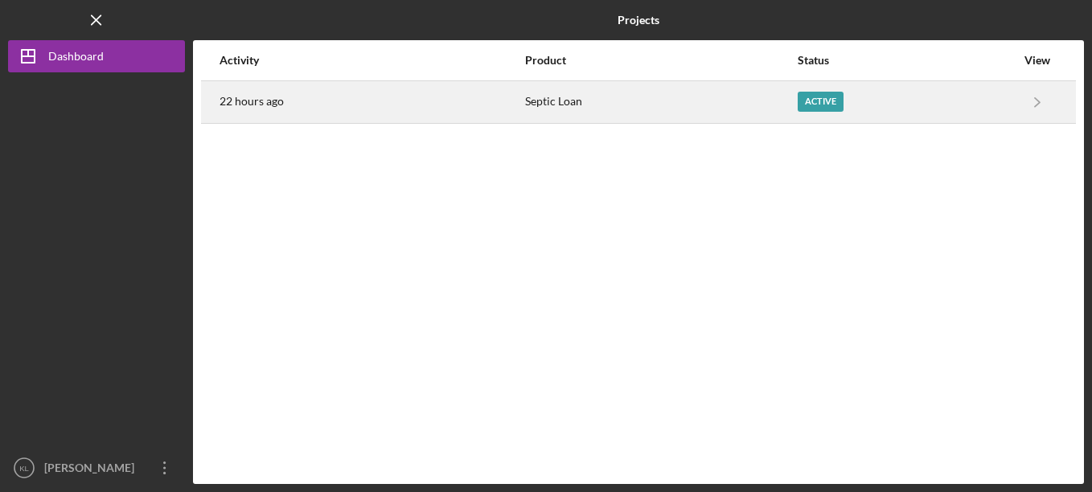
click at [311, 113] on div "22 hours ago" at bounding box center [371, 102] width 304 height 40
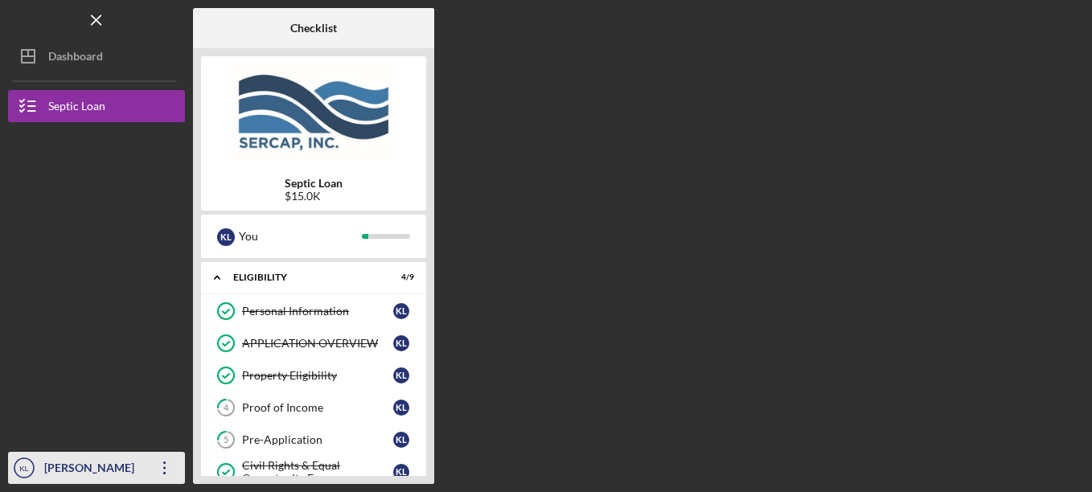
click at [73, 467] on div "[PERSON_NAME]" at bounding box center [92, 470] width 104 height 36
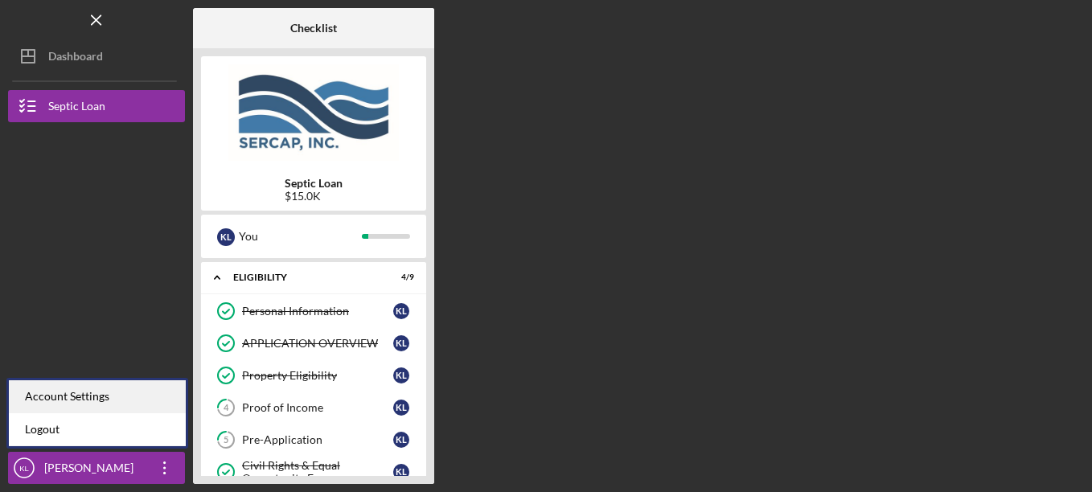
click at [78, 398] on div "Account Settings" at bounding box center [97, 396] width 177 height 33
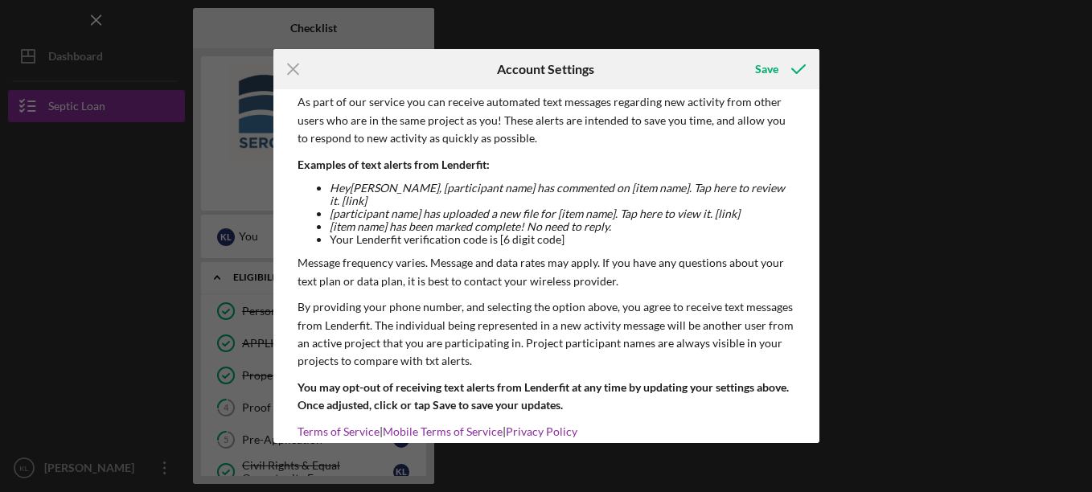
scroll to position [212, 0]
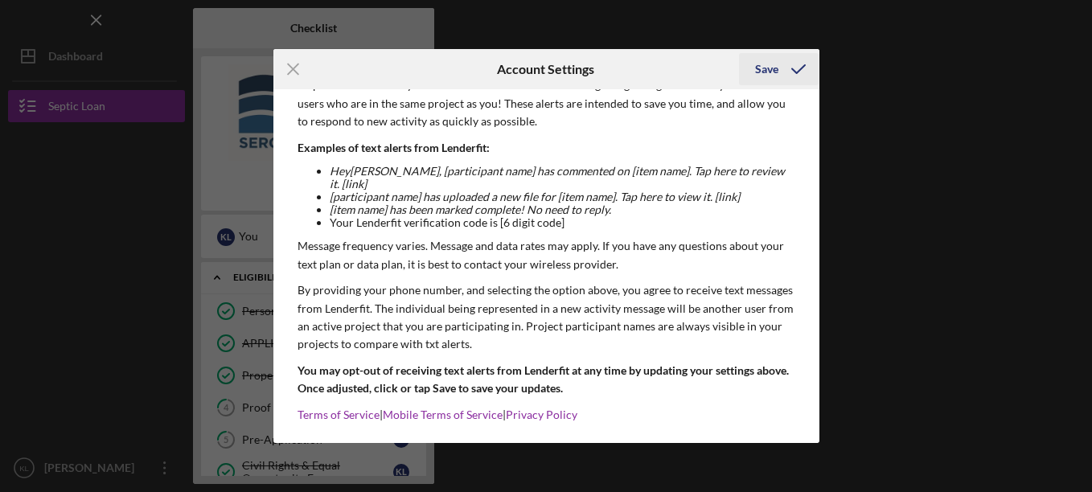
click at [791, 64] on icon "submit" at bounding box center [798, 69] width 40 height 40
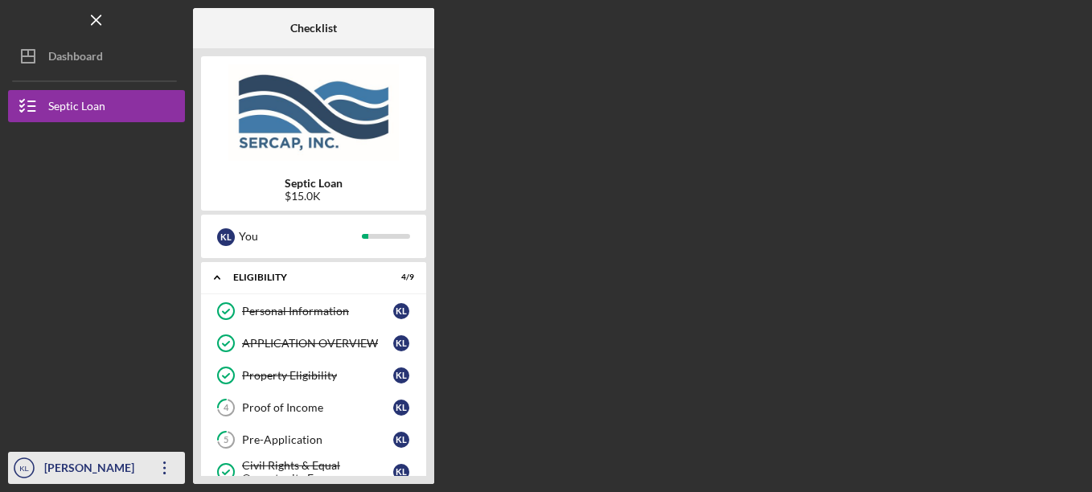
click at [68, 464] on div "[PERSON_NAME]" at bounding box center [92, 470] width 104 height 36
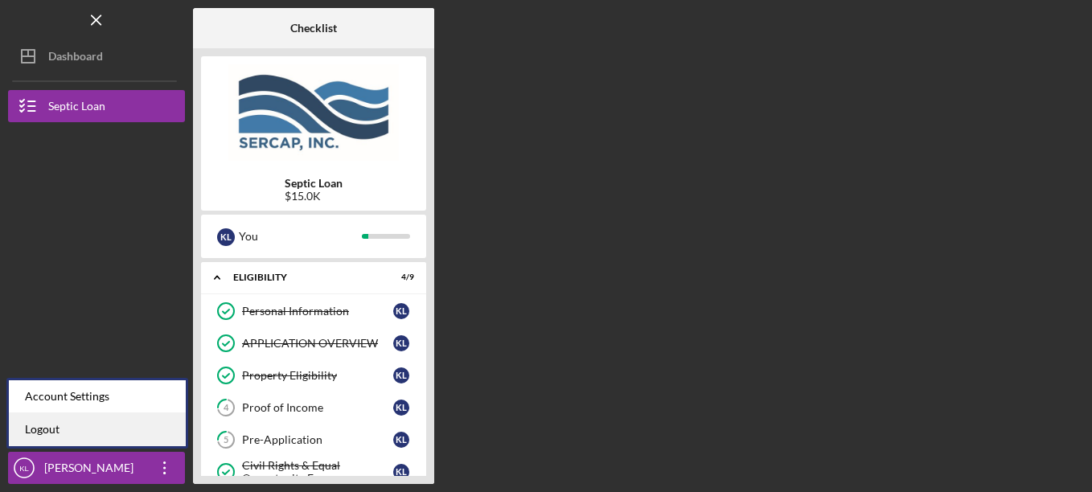
click at [43, 425] on link "Logout" at bounding box center [97, 429] width 177 height 33
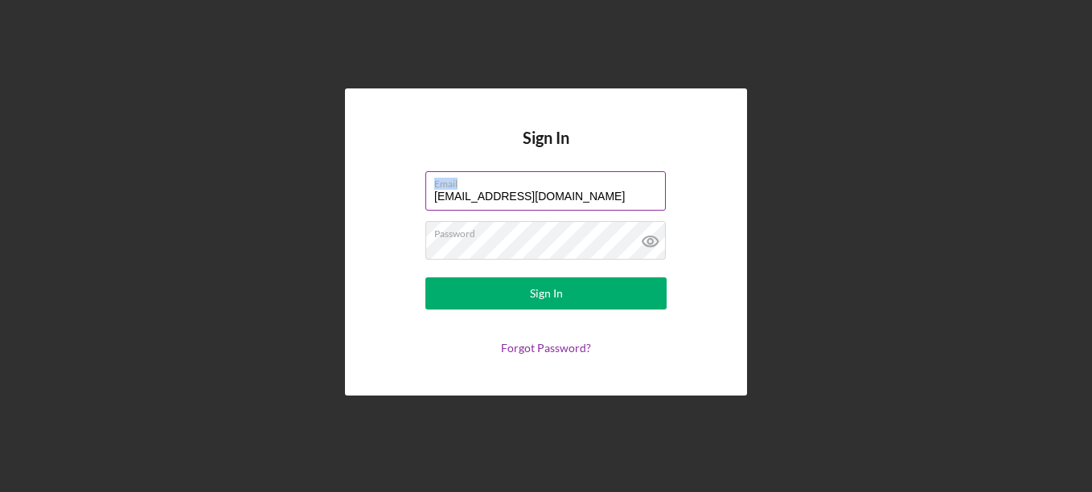
drag, startPoint x: 559, startPoint y: 186, endPoint x: 447, endPoint y: 194, distance: 112.0
click at [447, 194] on div "Email kimlittle875@gmail.com" at bounding box center [545, 191] width 241 height 40
click at [565, 203] on input "kimlittle875@gmail.com" at bounding box center [545, 190] width 240 height 39
type input "cleverkimberlylittle@gmail.com"
click at [657, 243] on icon at bounding box center [649, 241] width 15 height 10
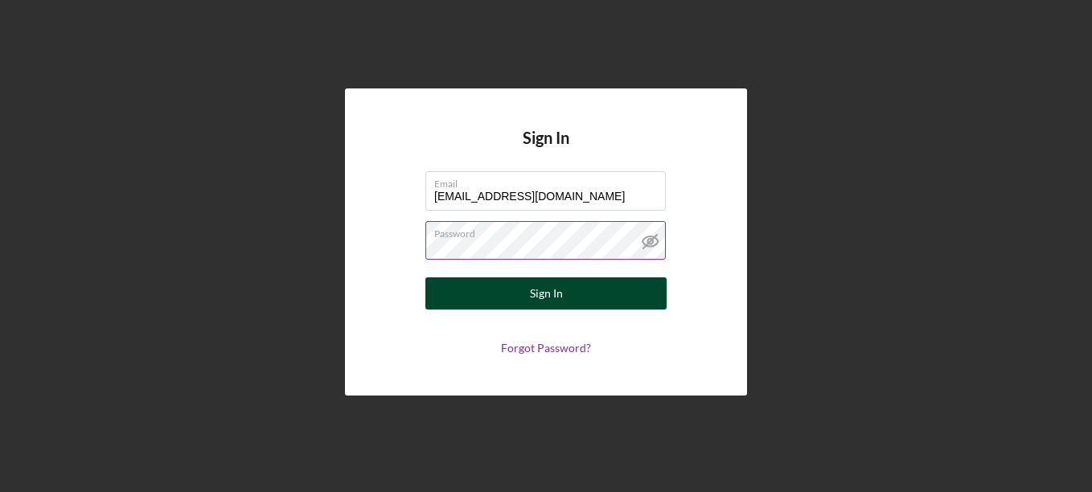
click at [551, 291] on div "Sign In" at bounding box center [546, 293] width 33 height 32
